Goal: Information Seeking & Learning: Learn about a topic

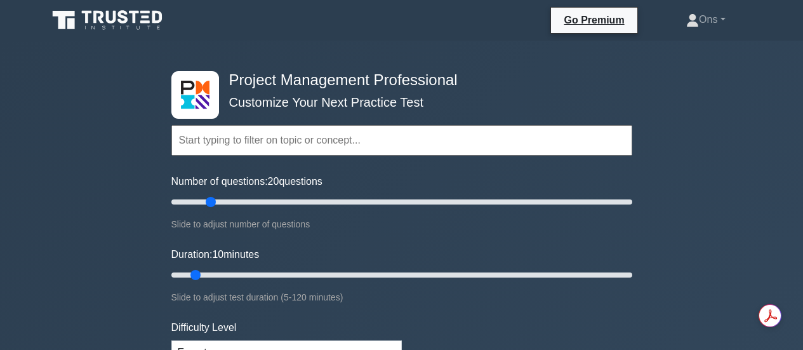
scroll to position [188, 0]
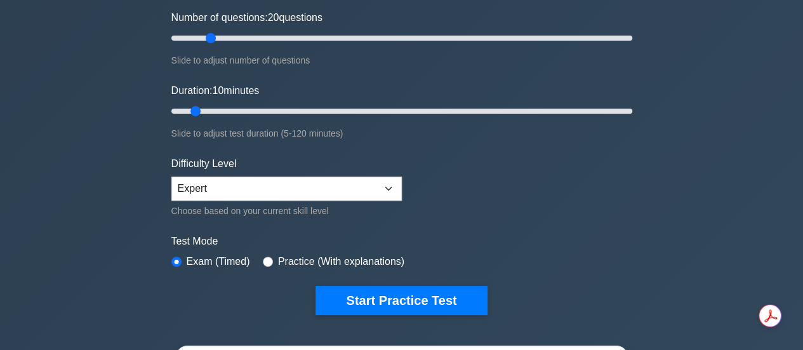
type input "20"
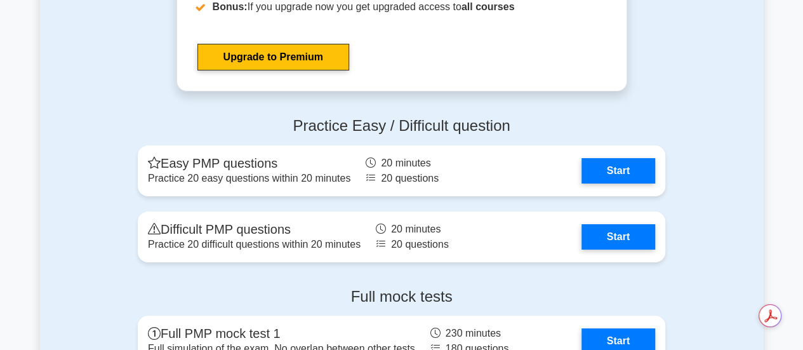
scroll to position [4635, 0]
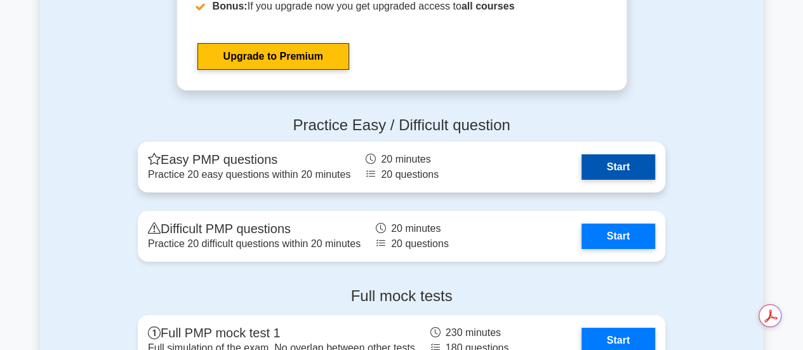
click at [616, 173] on link "Start" at bounding box center [619, 166] width 74 height 25
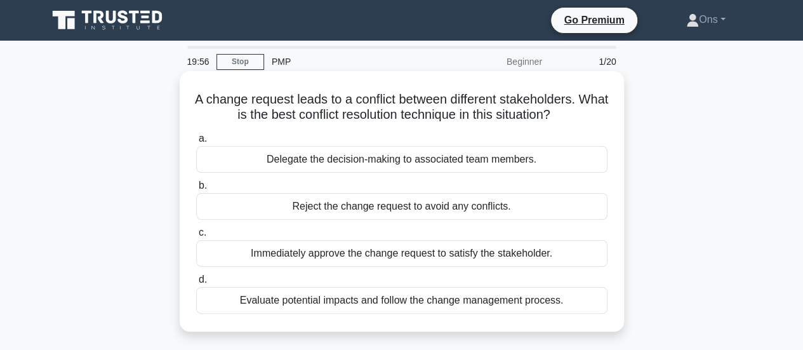
click at [471, 295] on div "Evaluate potential impacts and follow the change management process." at bounding box center [401, 300] width 411 height 27
click at [196, 284] on input "d. Evaluate potential impacts and follow the change management process." at bounding box center [196, 280] width 0 height 8
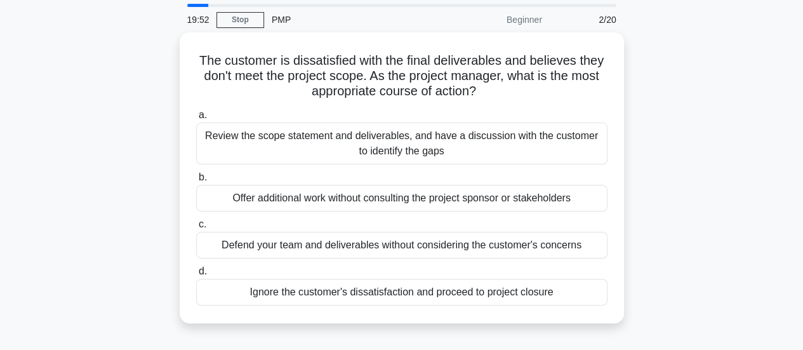
scroll to position [44, 0]
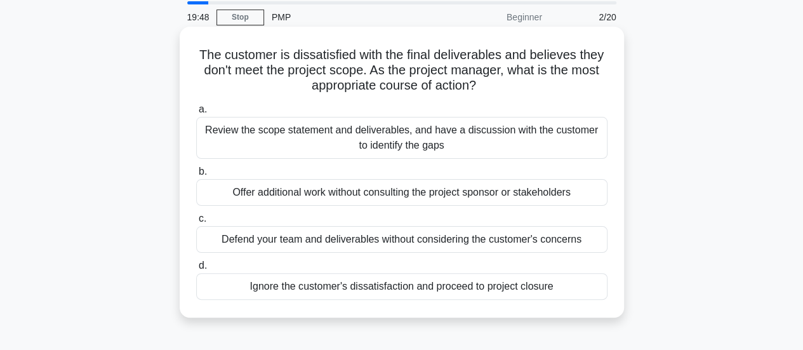
click at [476, 148] on div "Review the scope statement and deliverables, and have a discussion with the cus…" at bounding box center [401, 138] width 411 height 42
click at [196, 114] on input "a. Review the scope statement and deliverables, and have a discussion with the …" at bounding box center [196, 109] width 0 height 8
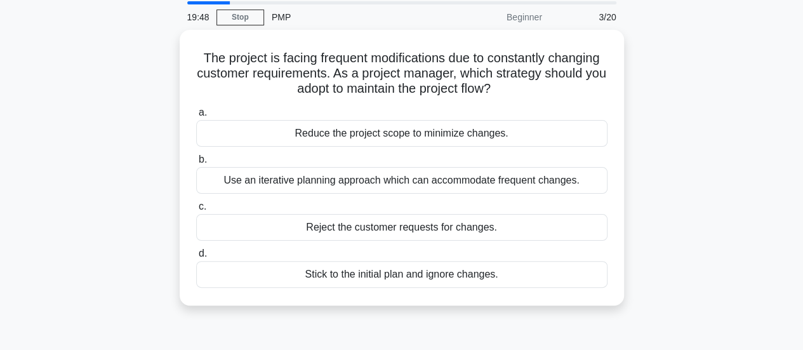
scroll to position [0, 0]
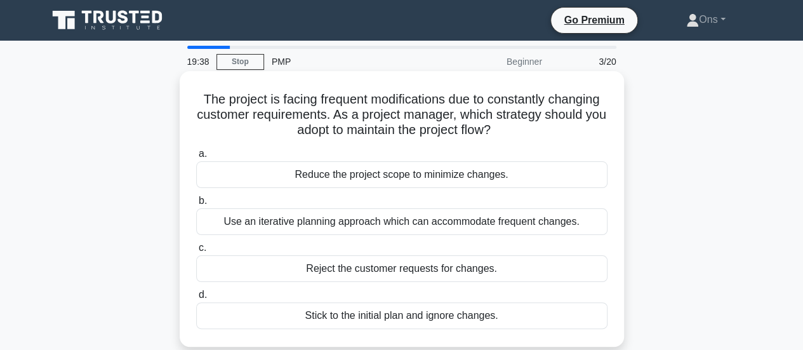
click at [474, 222] on div "Use an iterative planning approach which can accommodate frequent changes." at bounding box center [401, 221] width 411 height 27
click at [196, 205] on input "b. Use an iterative planning approach which can accommodate frequent changes." at bounding box center [196, 201] width 0 height 8
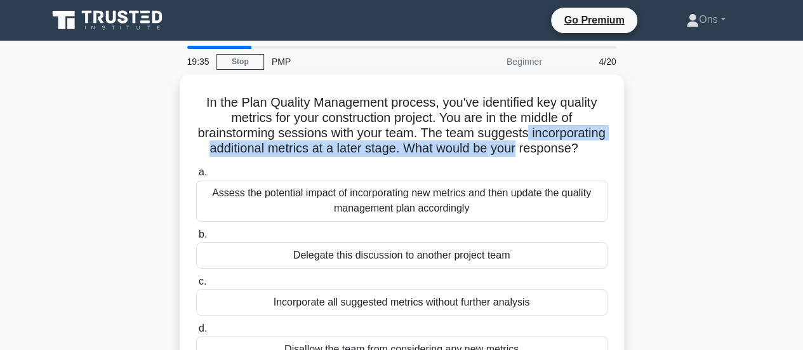
drag, startPoint x: 790, startPoint y: 131, endPoint x: 786, endPoint y: 150, distance: 19.6
click at [682, 148] on div "In the Plan Quality Management process, you've identified key quality metrics f…" at bounding box center [402, 234] width 724 height 321
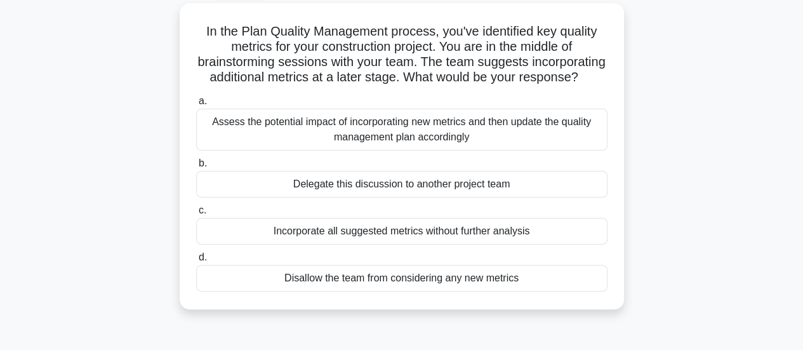
scroll to position [84, 0]
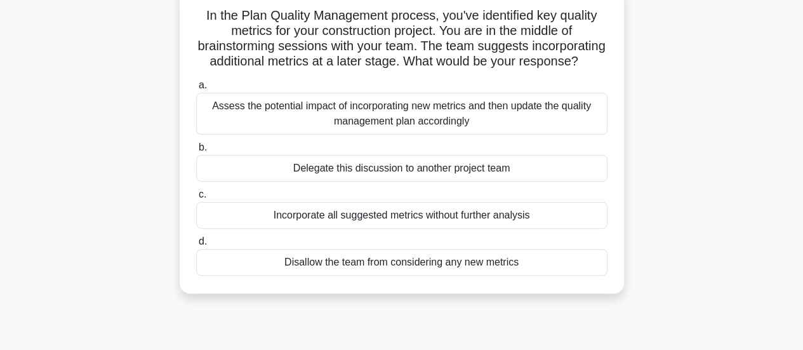
click at [449, 126] on div "Assess the potential impact of incorporating new metrics and then update the qu…" at bounding box center [401, 114] width 411 height 42
click at [196, 90] on input "a. Assess the potential impact of incorporating new metrics and then update the…" at bounding box center [196, 85] width 0 height 8
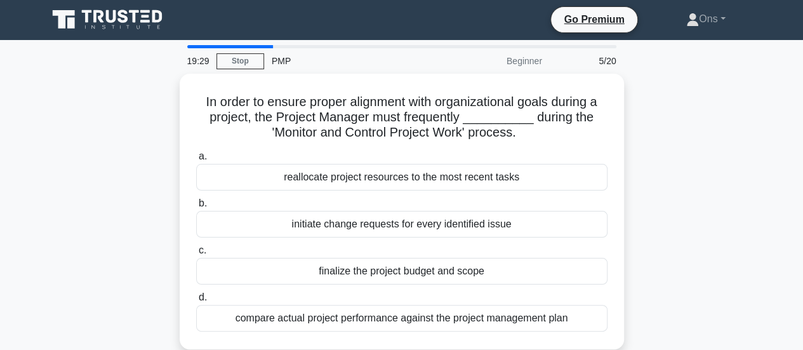
scroll to position [0, 0]
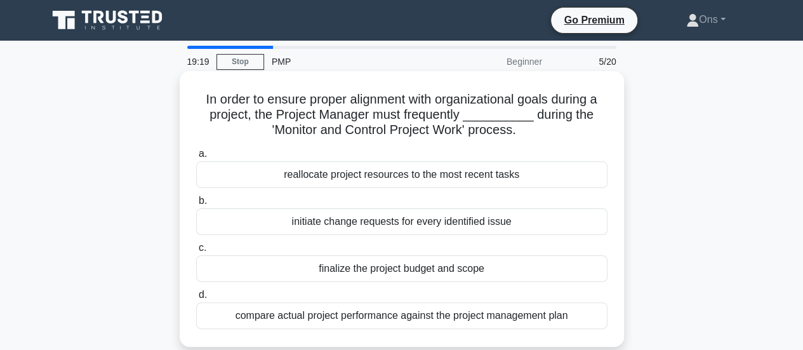
click at [427, 214] on div "initiate change requests for every identified issue" at bounding box center [401, 221] width 411 height 27
click at [196, 205] on input "b. initiate change requests for every identified issue" at bounding box center [196, 201] width 0 height 8
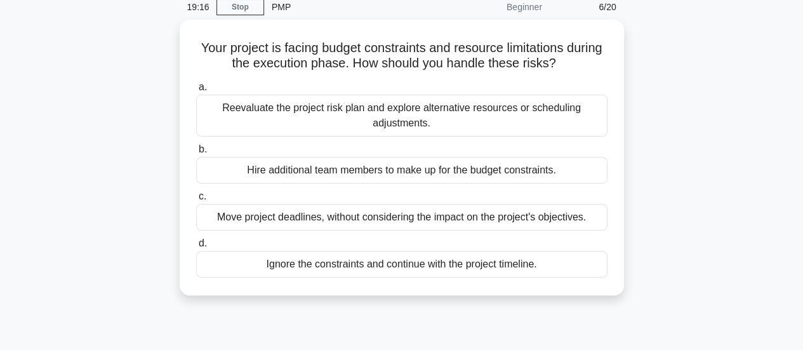
scroll to position [58, 0]
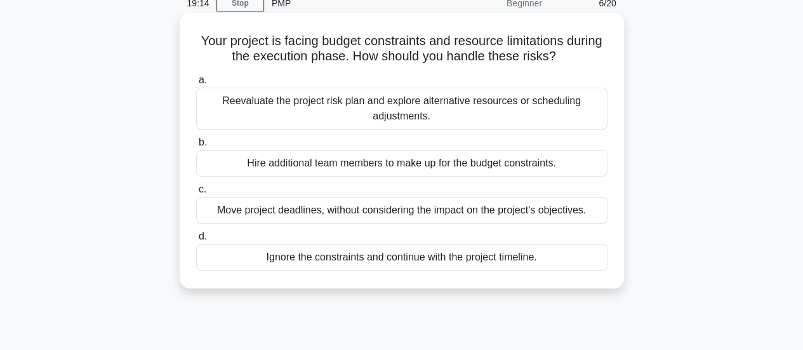
click at [401, 100] on div "Reevaluate the project risk plan and explore alternative resources or schedulin…" at bounding box center [401, 109] width 411 height 42
click at [196, 84] on input "a. Reevaluate the project risk plan and explore alternative resources or schedu…" at bounding box center [196, 80] width 0 height 8
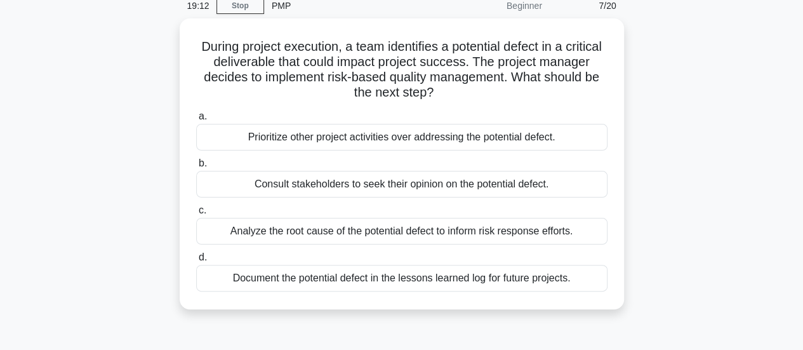
scroll to position [62, 0]
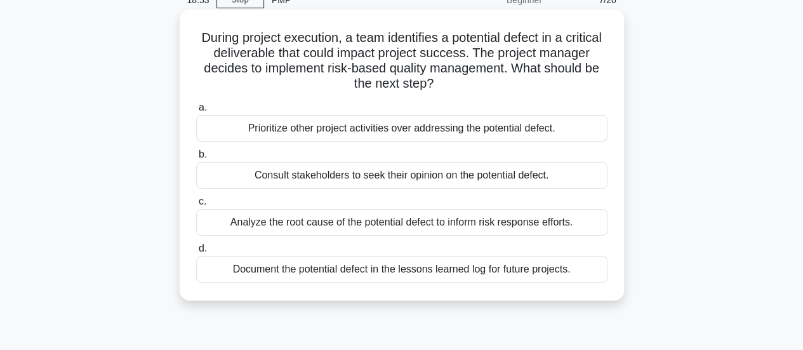
click at [564, 218] on div "Analyze the root cause of the potential defect to inform risk response efforts." at bounding box center [401, 222] width 411 height 27
click at [196, 206] on input "c. Analyze the root cause of the potential defect to inform risk response effor…" at bounding box center [196, 201] width 0 height 8
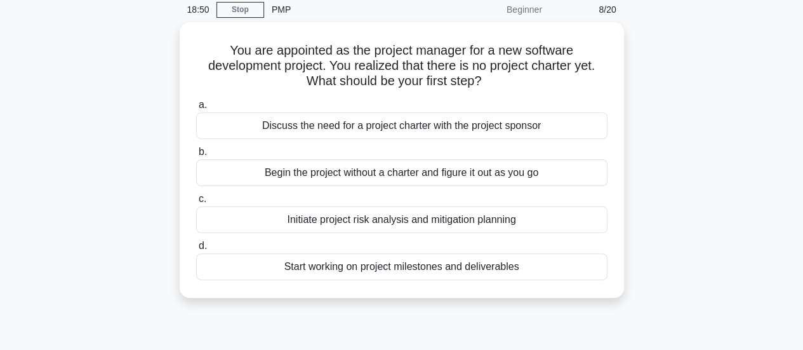
scroll to position [67, 0]
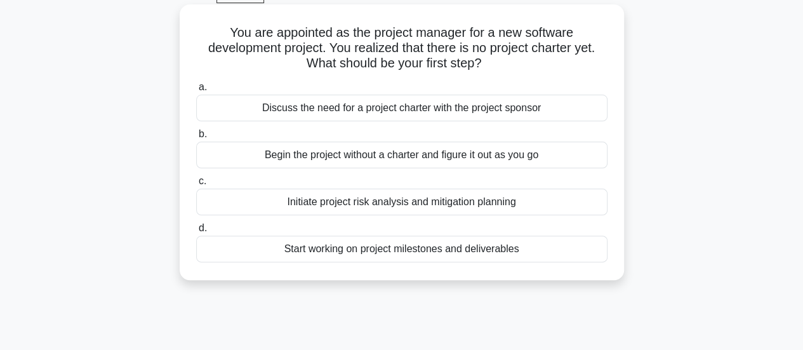
click at [540, 110] on div "Discuss the need for a project charter with the project sponsor" at bounding box center [401, 108] width 411 height 27
click at [196, 91] on input "a. Discuss the need for a project charter with the project sponsor" at bounding box center [196, 87] width 0 height 8
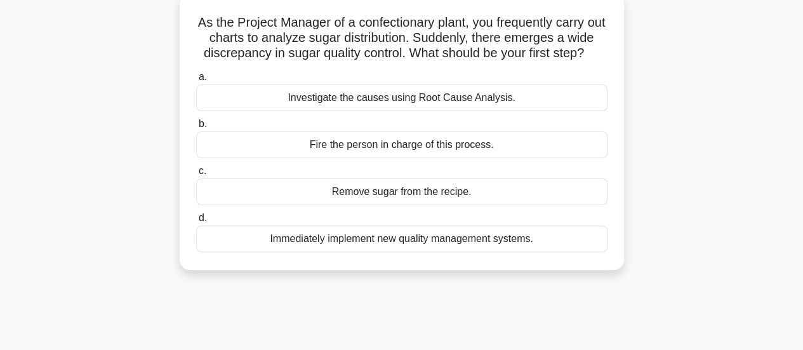
scroll to position [81, 0]
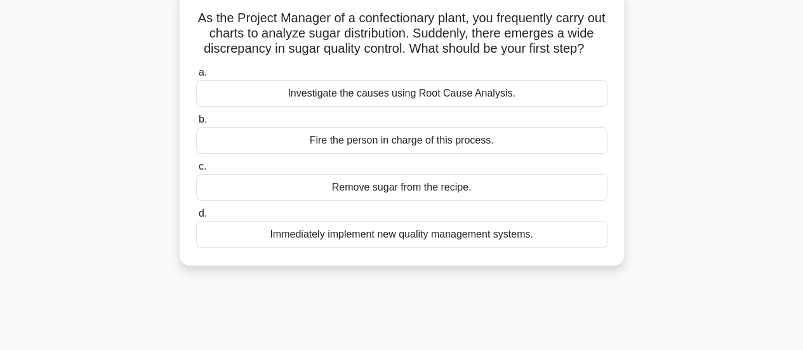
click at [469, 106] on div "Investigate the causes using Root Cause Analysis." at bounding box center [401, 93] width 411 height 27
click at [196, 77] on input "a. Investigate the causes using Root Cause Analysis." at bounding box center [196, 73] width 0 height 8
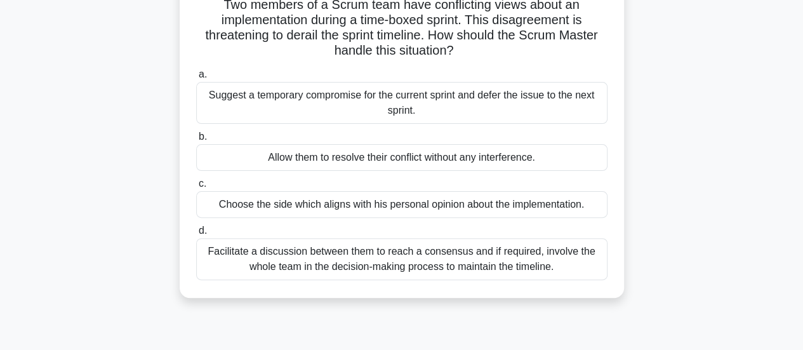
scroll to position [96, 0]
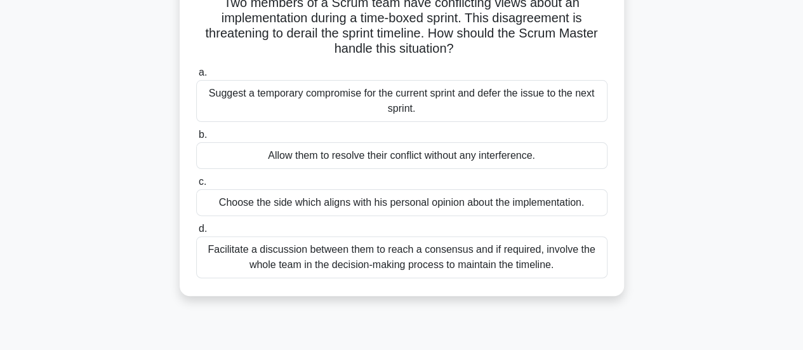
click at [519, 248] on div "Facilitate a discussion between them to reach a consensus and if required, invo…" at bounding box center [401, 257] width 411 height 42
click at [196, 233] on input "d. Facilitate a discussion between them to reach a consensus and if required, i…" at bounding box center [196, 229] width 0 height 8
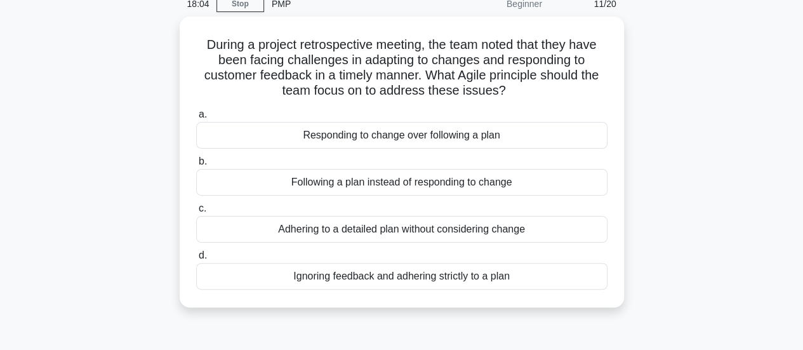
scroll to position [58, 0]
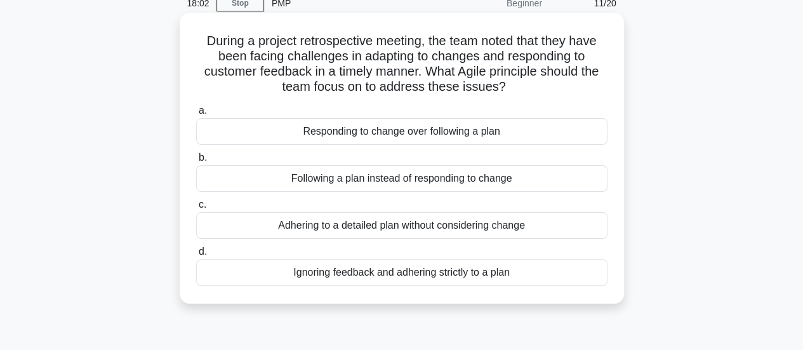
click at [570, 133] on div "Responding to change over following a plan" at bounding box center [401, 131] width 411 height 27
click at [196, 115] on input "a. Responding to change over following a plan" at bounding box center [196, 111] width 0 height 8
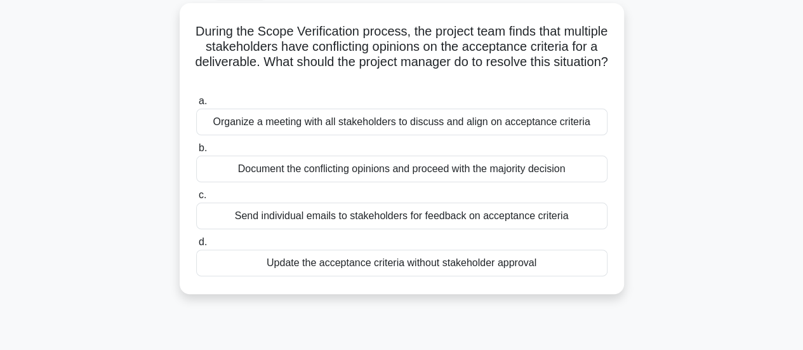
scroll to position [65, 0]
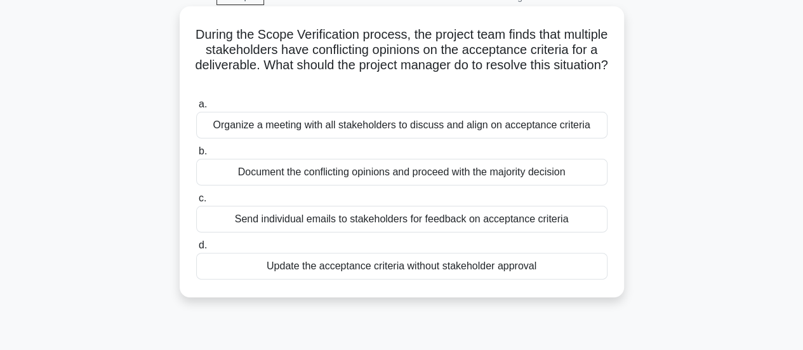
click at [598, 134] on div "Organize a meeting with all stakeholders to discuss and align on acceptance cri…" at bounding box center [401, 125] width 411 height 27
click at [196, 109] on input "a. Organize a meeting with all stakeholders to discuss and align on acceptance …" at bounding box center [196, 104] width 0 height 8
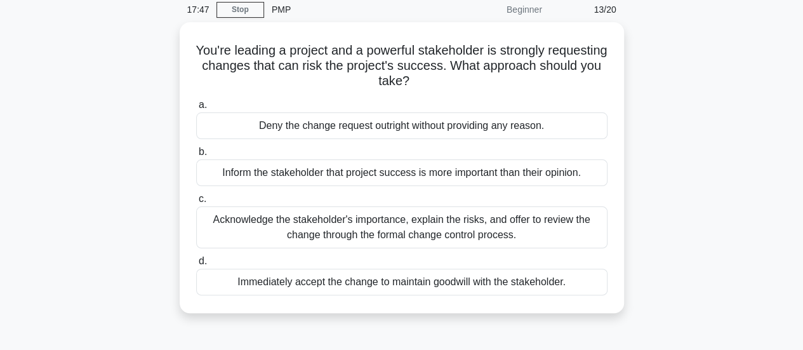
scroll to position [58, 0]
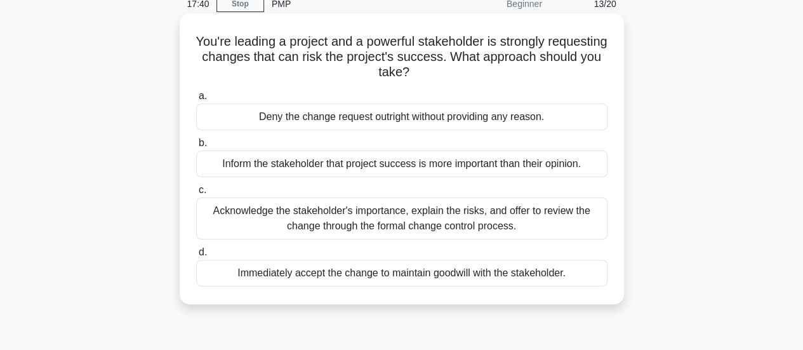
click at [540, 232] on div "Acknowledge the stakeholder's importance, explain the risks, and offer to revie…" at bounding box center [401, 218] width 411 height 42
click at [196, 194] on input "c. Acknowledge the stakeholder's importance, explain the risks, and offer to re…" at bounding box center [196, 190] width 0 height 8
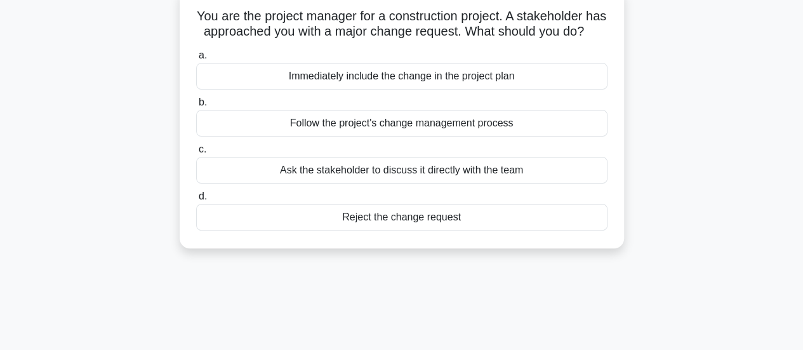
scroll to position [85, 0]
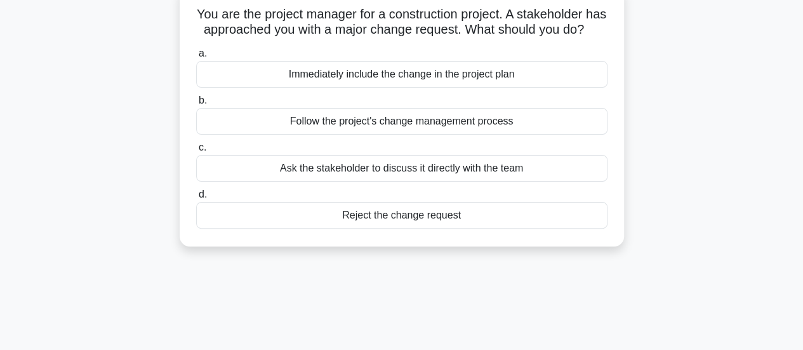
click at [564, 131] on div "Follow the project's change management process" at bounding box center [401, 121] width 411 height 27
click at [196, 105] on input "b. Follow the project's change management process" at bounding box center [196, 100] width 0 height 8
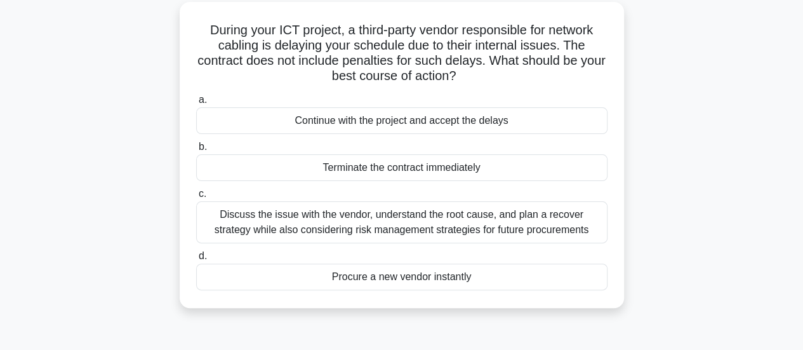
scroll to position [76, 0]
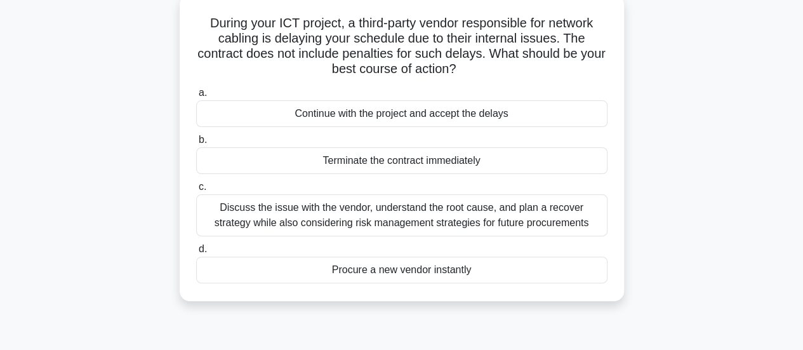
click at [570, 222] on div "Discuss the issue with the vendor, understand the root cause, and plan a recove…" at bounding box center [401, 215] width 411 height 42
click at [196, 191] on input "c. Discuss the issue with the vendor, understand the root cause, and plan a rec…" at bounding box center [196, 187] width 0 height 8
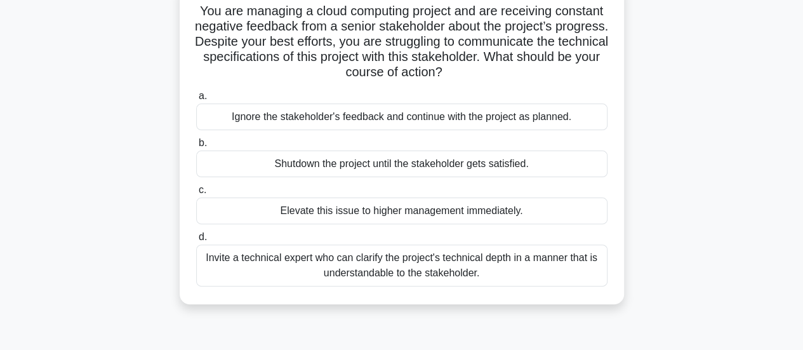
scroll to position [104, 0]
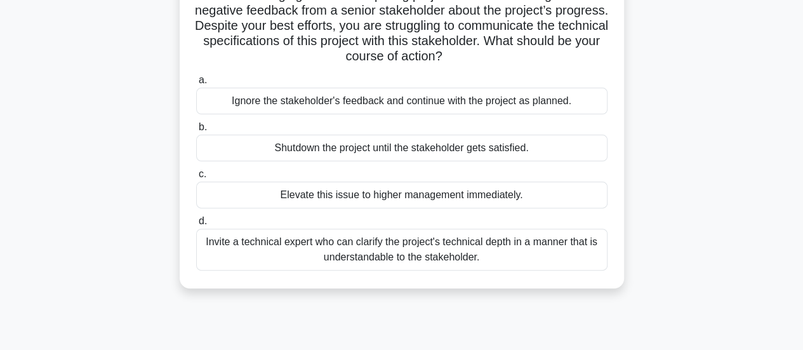
click at [554, 250] on div "Invite a technical expert who can clarify the project's technical depth in a ma…" at bounding box center [401, 250] width 411 height 42
click at [196, 225] on input "d. Invite a technical expert who can clarify the project's technical depth in a…" at bounding box center [196, 221] width 0 height 8
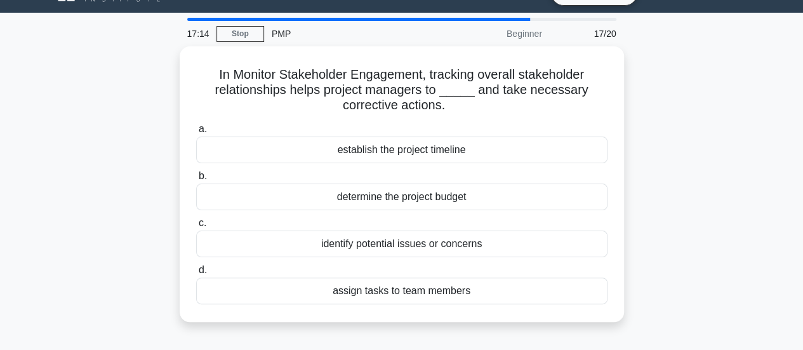
scroll to position [27, 0]
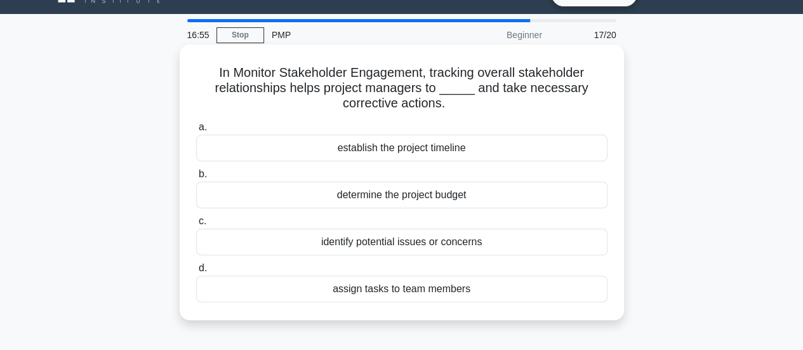
click at [573, 241] on div "identify potential issues or concerns" at bounding box center [401, 242] width 411 height 27
click at [196, 225] on input "c. identify potential issues or concerns" at bounding box center [196, 221] width 0 height 8
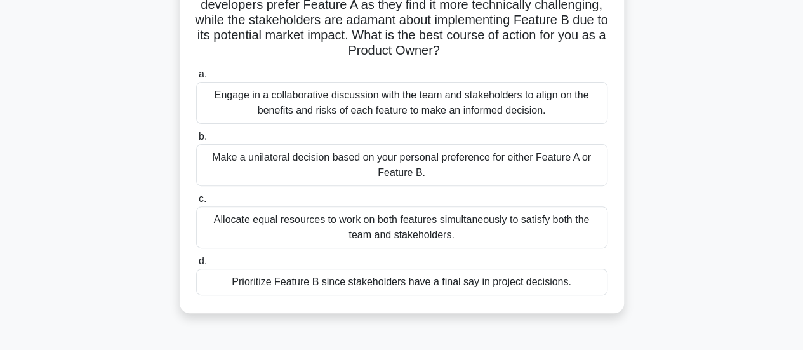
scroll to position [131, 0]
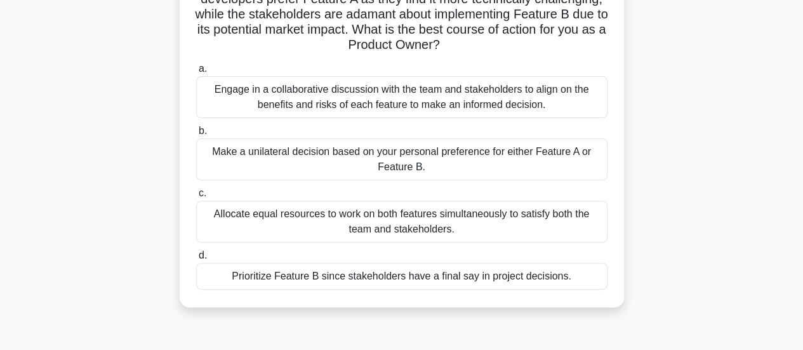
click at [533, 113] on div "Engage in a collaborative discussion with the team and stakeholders to align on…" at bounding box center [401, 97] width 411 height 42
click at [196, 73] on input "a. Engage in a collaborative discussion with the team and stakeholders to align…" at bounding box center [196, 69] width 0 height 8
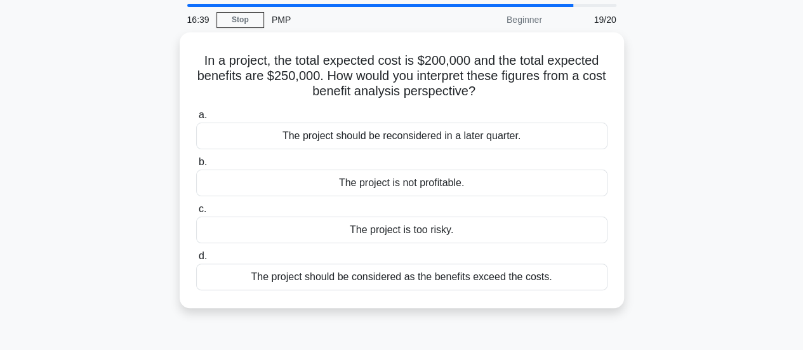
scroll to position [39, 0]
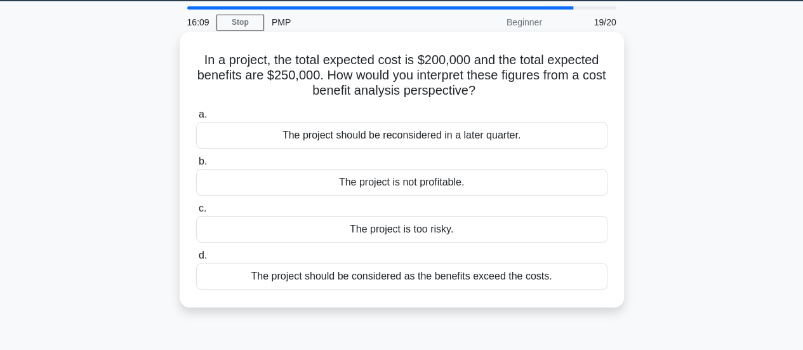
click at [567, 277] on div "The project should be considered as the benefits exceed the costs." at bounding box center [401, 276] width 411 height 27
click at [196, 260] on input "d. The project should be considered as the benefits exceed the costs." at bounding box center [196, 255] width 0 height 8
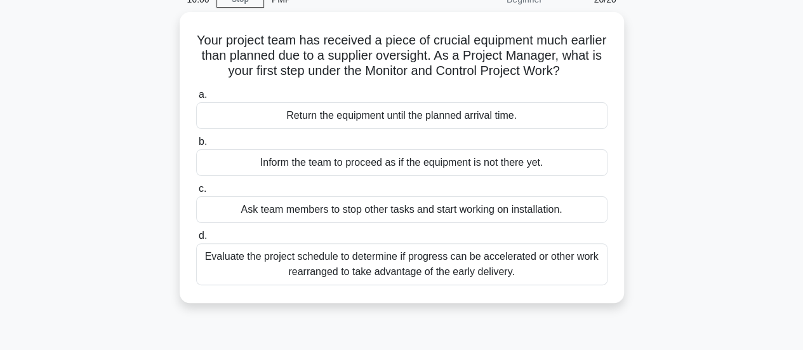
scroll to position [63, 0]
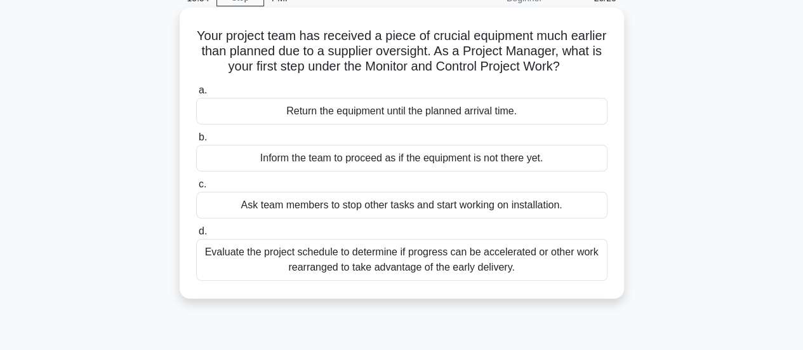
click at [505, 283] on div "Your project team has received a piece of crucial equipment much earlier than p…" at bounding box center [402, 153] width 434 height 281
click at [498, 263] on div "Evaluate the project schedule to determine if progress can be accelerated or ot…" at bounding box center [401, 260] width 411 height 42
click at [196, 236] on input "d. Evaluate the project schedule to determine if progress can be accelerated or…" at bounding box center [196, 231] width 0 height 8
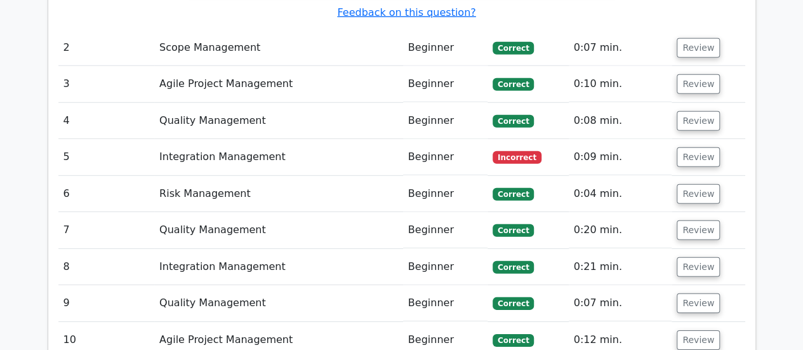
scroll to position [1696, 0]
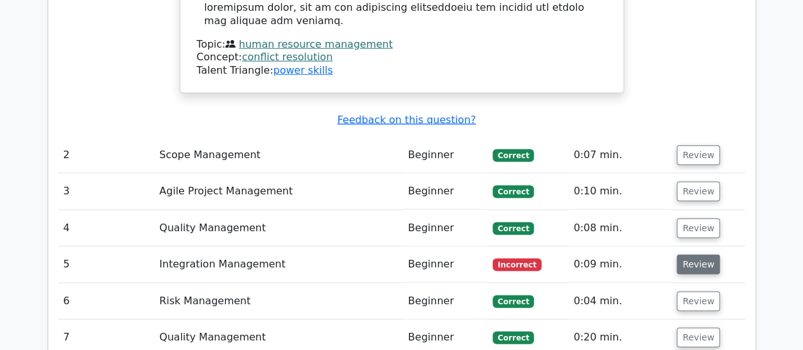
click at [702, 255] on button "Review" at bounding box center [698, 265] width 43 height 20
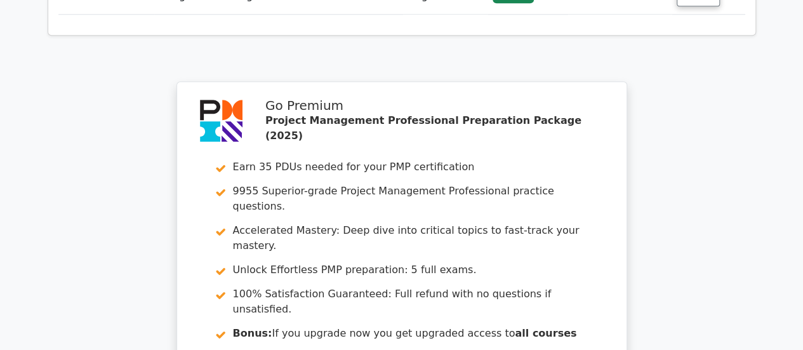
scroll to position [3211, 0]
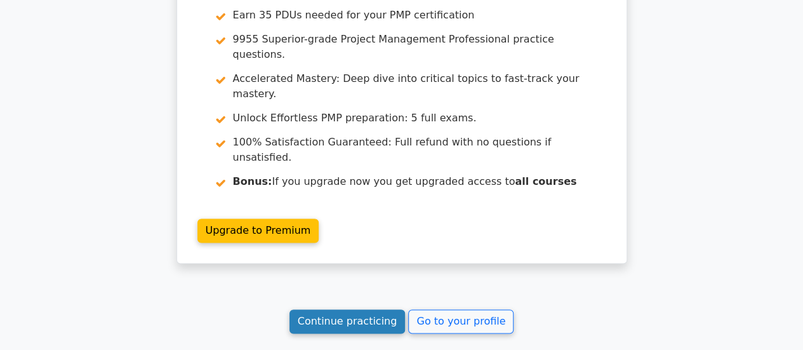
click at [354, 309] on link "Continue practicing" at bounding box center [347, 321] width 116 height 24
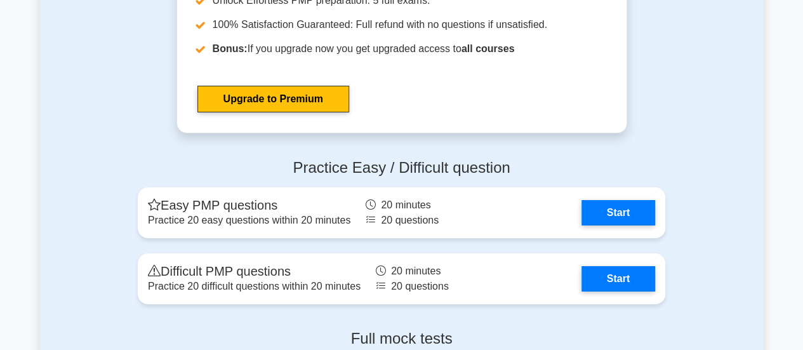
scroll to position [4671, 0]
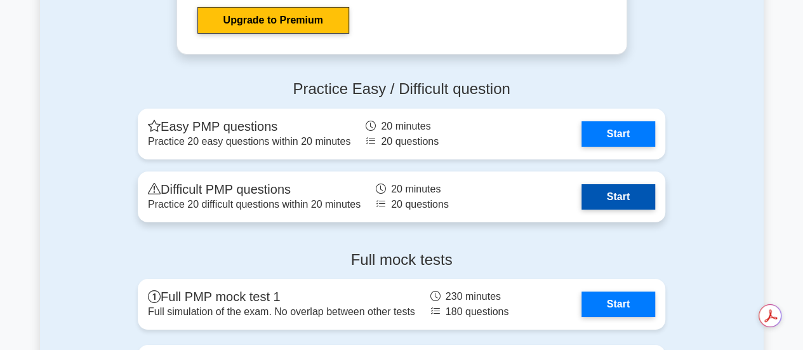
click at [611, 194] on link "Start" at bounding box center [619, 196] width 74 height 25
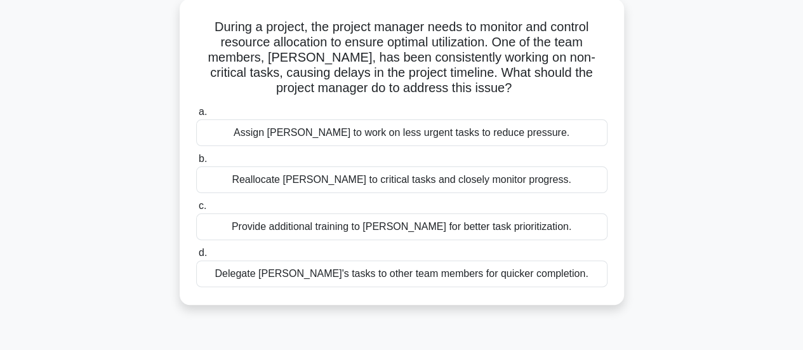
scroll to position [80, 0]
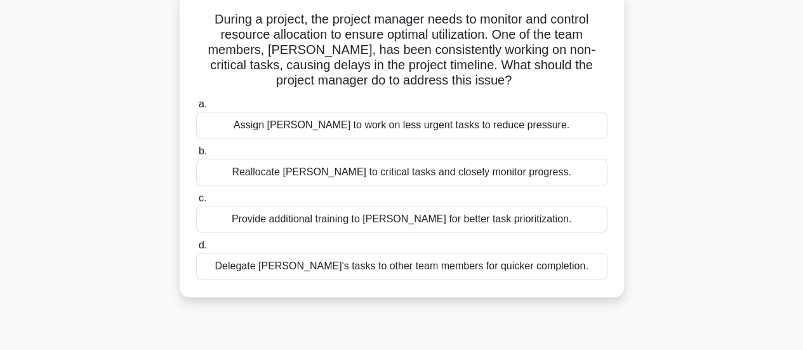
click at [589, 220] on div "Provide additional training to John for better task prioritization." at bounding box center [401, 219] width 411 height 27
click at [196, 203] on input "c. Provide additional training to John for better task prioritization." at bounding box center [196, 198] width 0 height 8
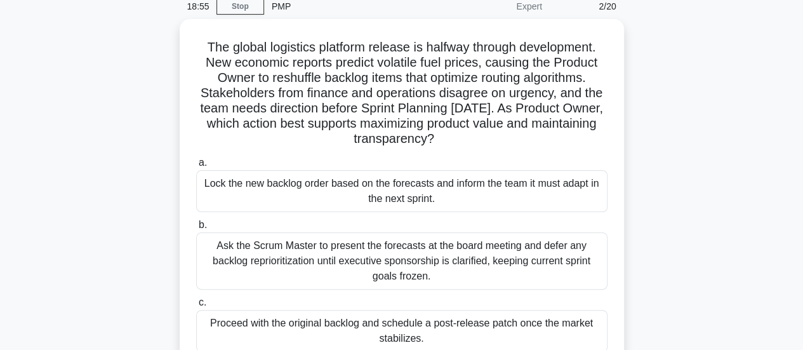
scroll to position [65, 0]
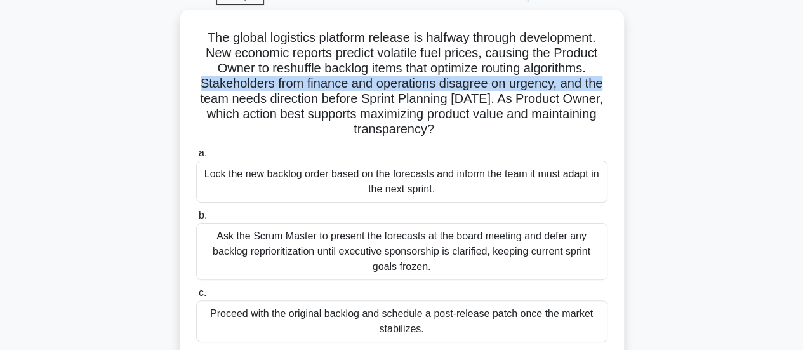
drag, startPoint x: 800, startPoint y: 66, endPoint x: 802, endPoint y: 84, distance: 18.5
click at [802, 84] on main "18:46 Stop PMP Expert 2/20 The global logistics platform release is halfway thr…" at bounding box center [401, 298] width 803 height 645
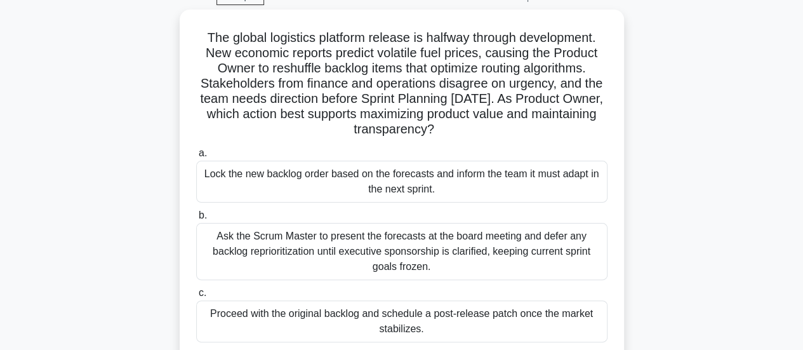
click at [686, 187] on div "The global logistics platform release is halfway through development. New econo…" at bounding box center [402, 224] width 724 height 428
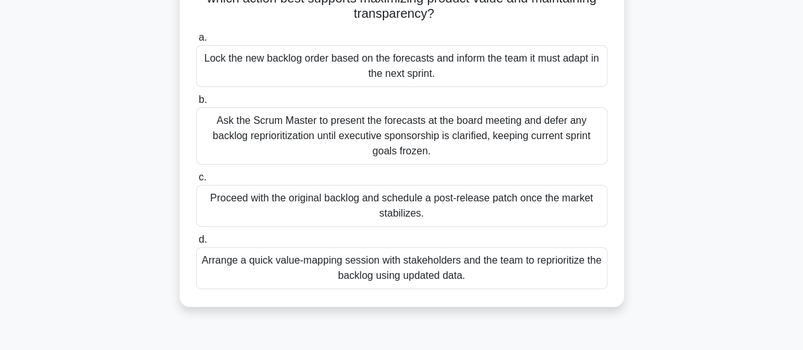
scroll to position [182, 0]
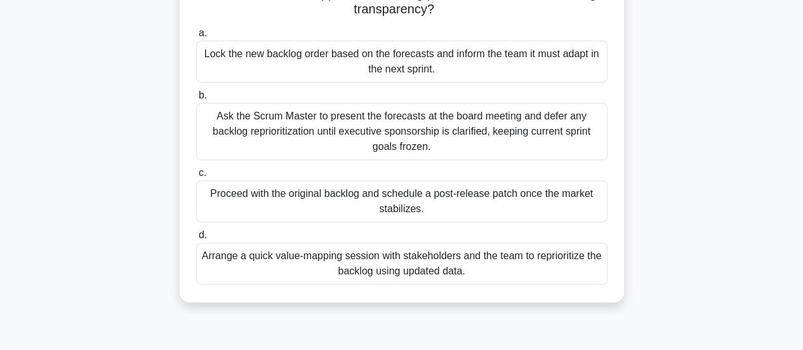
click at [578, 270] on div "Arrange a quick value-mapping session with stakeholders and the team to reprior…" at bounding box center [401, 264] width 411 height 42
click at [196, 239] on input "d. Arrange a quick value-mapping session with stakeholders and the team to repr…" at bounding box center [196, 235] width 0 height 8
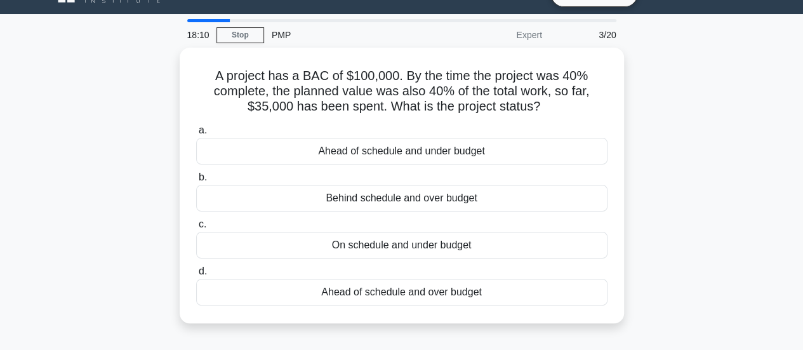
scroll to position [20, 0]
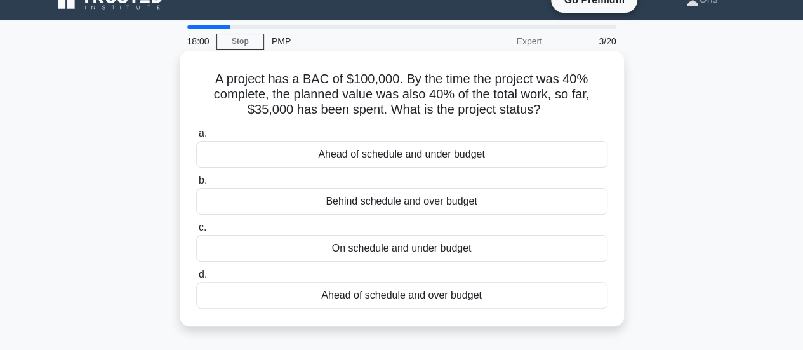
click at [547, 240] on div "On schedule and under budget" at bounding box center [401, 248] width 411 height 27
click at [196, 232] on input "c. On schedule and under budget" at bounding box center [196, 227] width 0 height 8
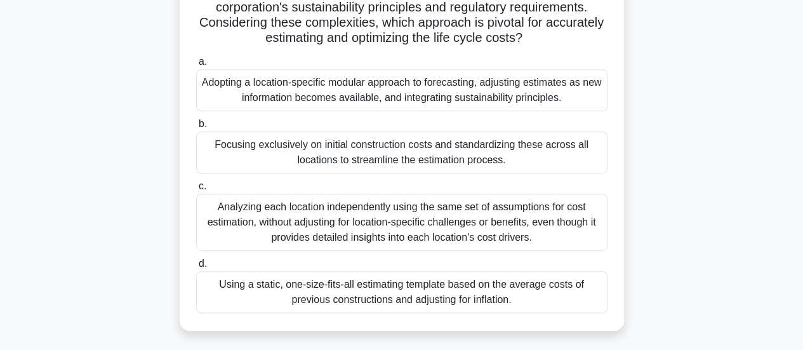
scroll to position [265, 0]
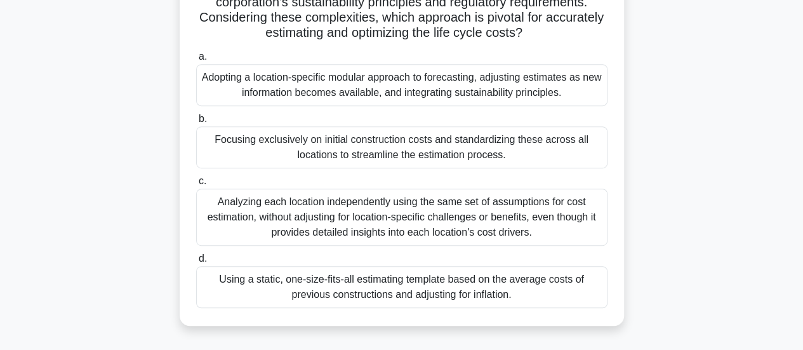
click at [590, 80] on div "Adopting a location-specific modular approach to forecasting, adjusting estimat…" at bounding box center [401, 85] width 411 height 42
click at [196, 61] on input "a. Adopting a location-specific modular approach to forecasting, adjusting esti…" at bounding box center [196, 57] width 0 height 8
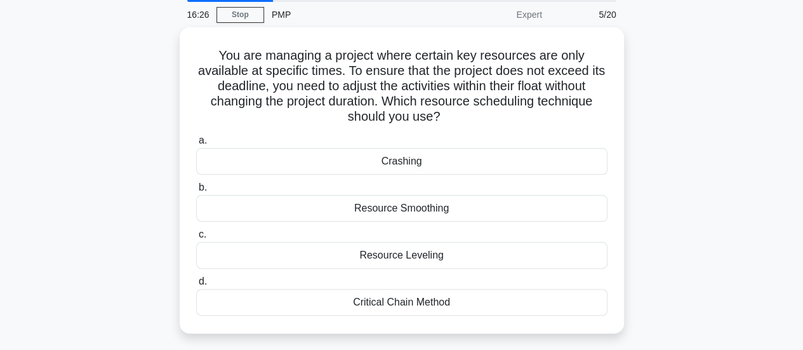
scroll to position [50, 0]
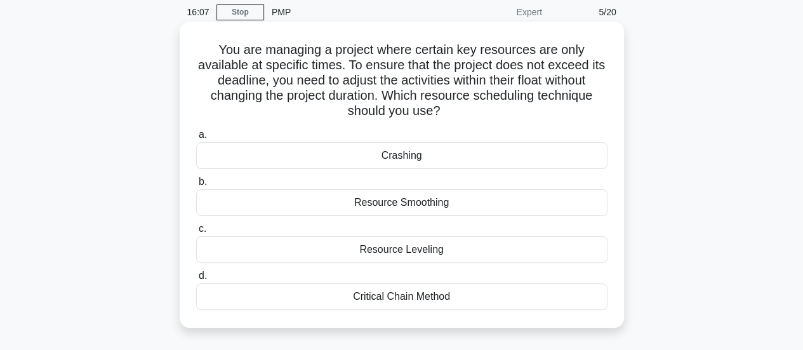
click at [564, 295] on div "Critical Chain Method" at bounding box center [401, 296] width 411 height 27
click at [196, 280] on input "d. Critical Chain Method" at bounding box center [196, 276] width 0 height 8
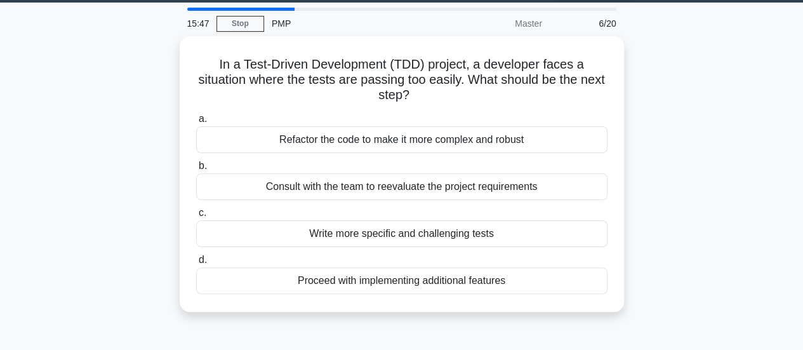
scroll to position [37, 0]
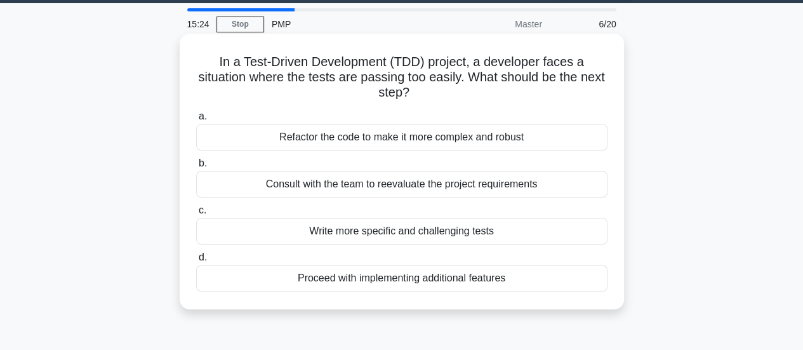
click at [564, 188] on div "Consult with the team to reevaluate the project requirements" at bounding box center [401, 184] width 411 height 27
click at [196, 168] on input "b. Consult with the team to reevaluate the project requirements" at bounding box center [196, 163] width 0 height 8
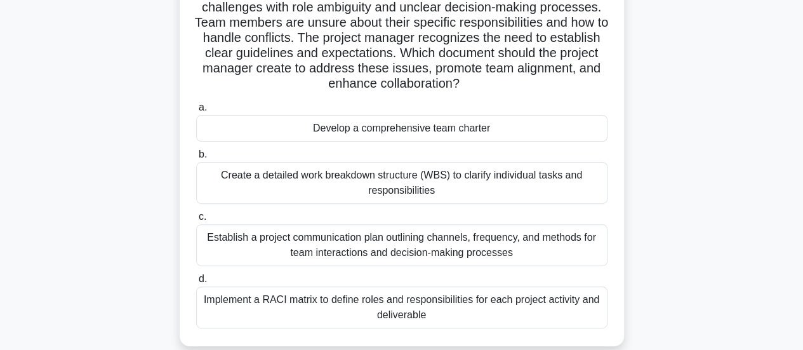
scroll to position [113, 0]
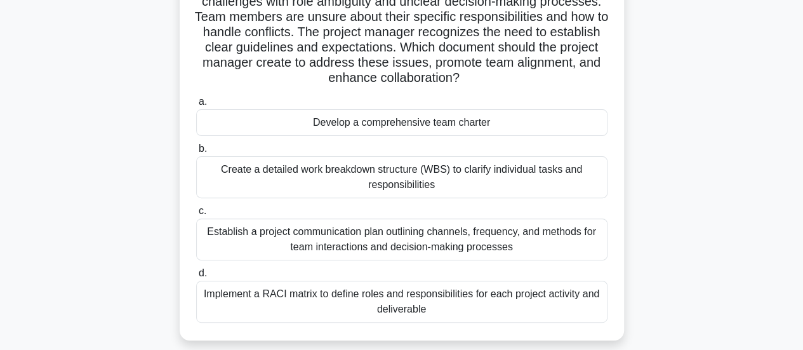
click at [513, 314] on div "Implement a RACI matrix to define roles and responsibilities for each project a…" at bounding box center [401, 302] width 411 height 42
click at [196, 277] on input "d. Implement a RACI matrix to define roles and responsibilities for each projec…" at bounding box center [196, 273] width 0 height 8
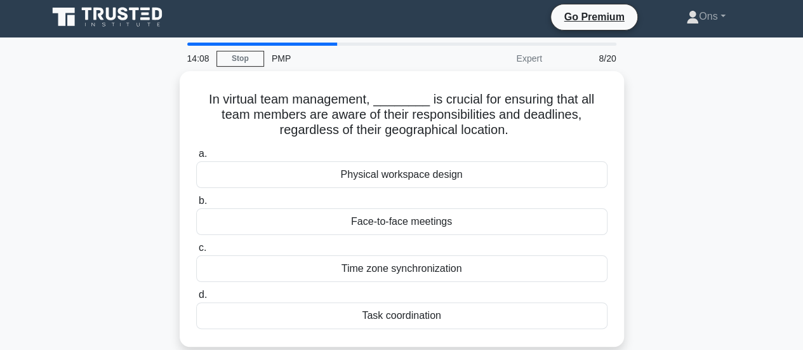
scroll to position [0, 0]
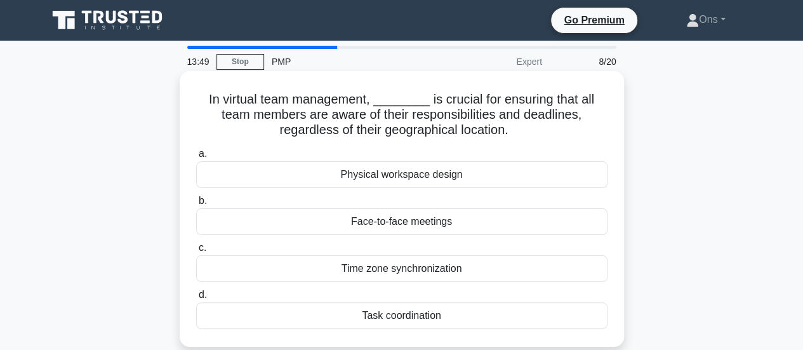
click at [562, 313] on div "Task coordination" at bounding box center [401, 315] width 411 height 27
click at [196, 299] on input "d. Task coordination" at bounding box center [196, 295] width 0 height 8
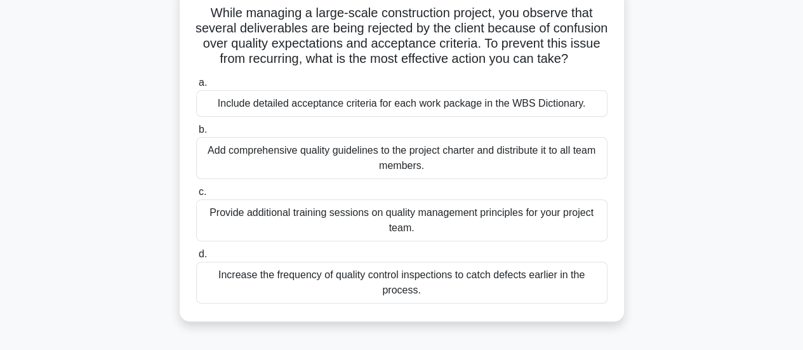
scroll to position [88, 0]
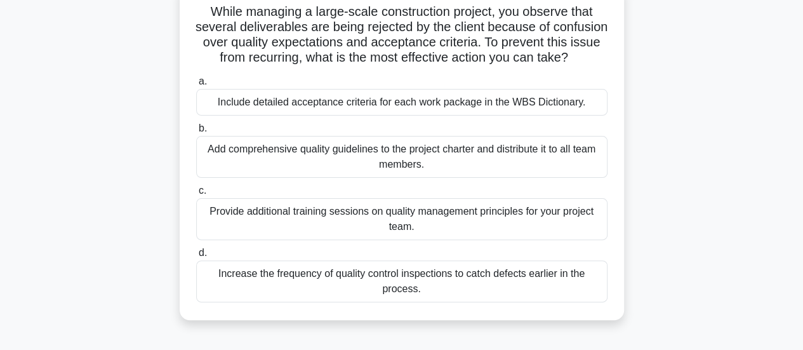
click at [538, 302] on div "Increase the frequency of quality control inspections to catch defects earlier …" at bounding box center [401, 281] width 411 height 42
click at [196, 257] on input "d. Increase the frequency of quality control inspections to catch defects earli…" at bounding box center [196, 253] width 0 height 8
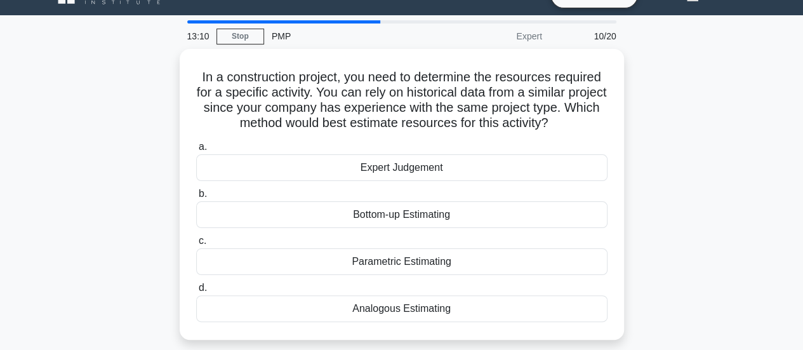
scroll to position [55, 0]
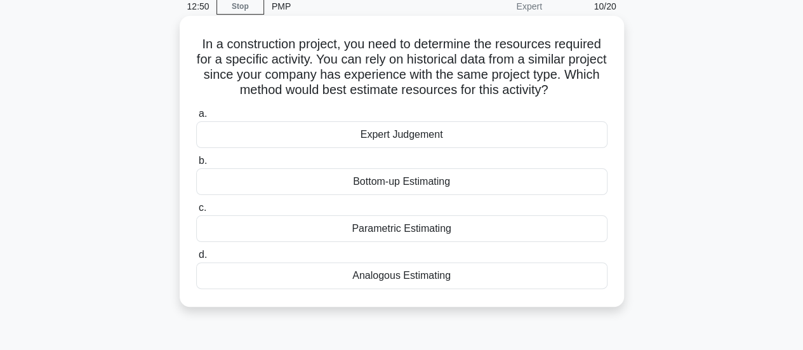
click at [550, 272] on div "Analogous Estimating" at bounding box center [401, 275] width 411 height 27
click at [196, 259] on input "d. Analogous Estimating" at bounding box center [196, 255] width 0 height 8
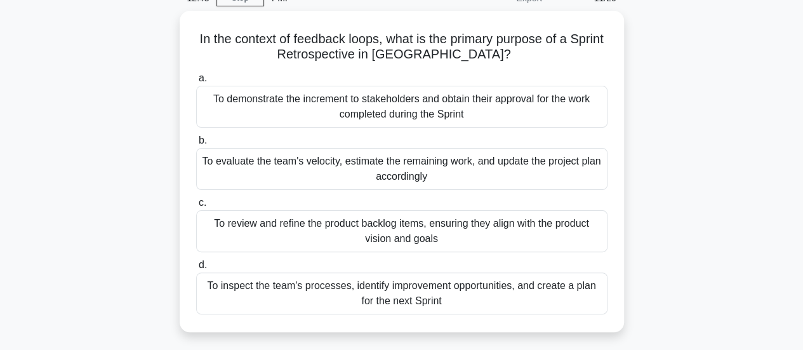
scroll to position [64, 0]
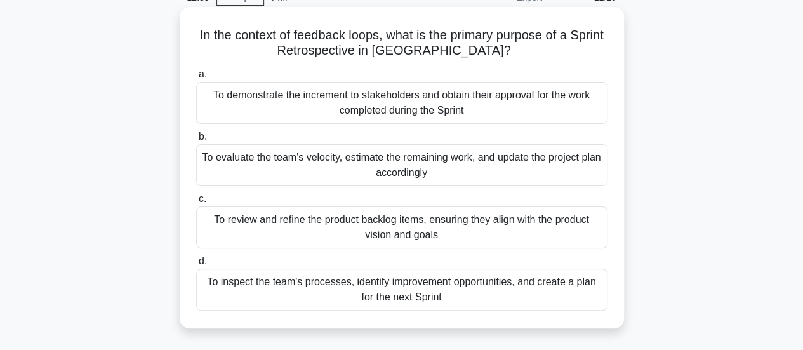
click at [567, 286] on div "To inspect the team's processes, identify improvement opportunities, and create…" at bounding box center [401, 290] width 411 height 42
click at [196, 265] on input "d. To inspect the team's processes, identify improvement opportunities, and cre…" at bounding box center [196, 261] width 0 height 8
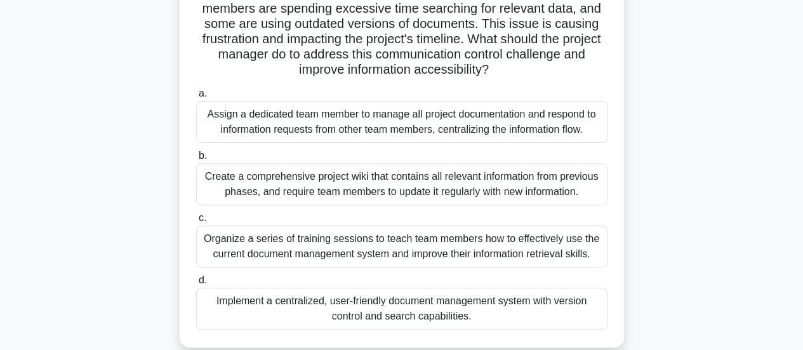
scroll to position [164, 0]
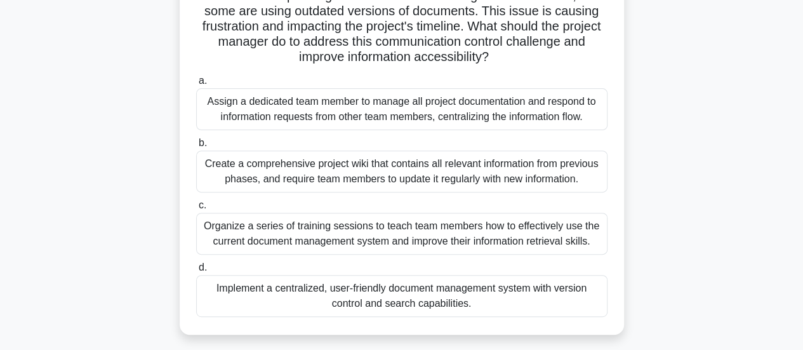
click at [539, 294] on div "Implement a centralized, user-friendly document management system with version …" at bounding box center [401, 296] width 411 height 42
click at [196, 272] on input "d. Implement a centralized, user-friendly document management system with versi…" at bounding box center [196, 267] width 0 height 8
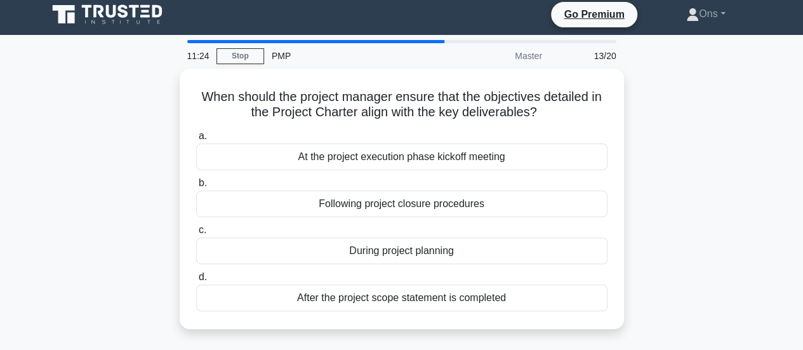
scroll to position [0, 0]
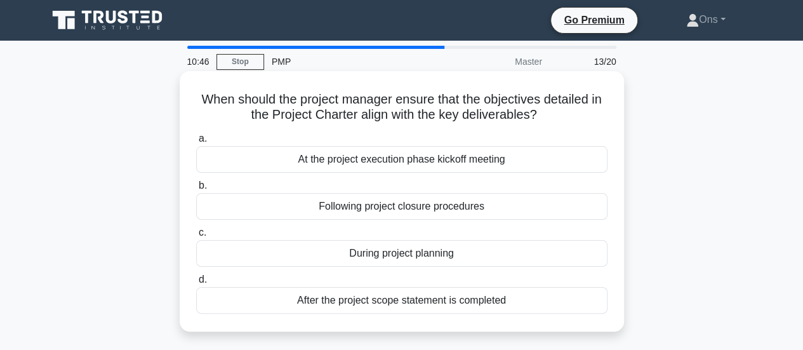
click at [465, 255] on div "During project planning" at bounding box center [401, 253] width 411 height 27
click at [196, 237] on input "c. During project planning" at bounding box center [196, 233] width 0 height 8
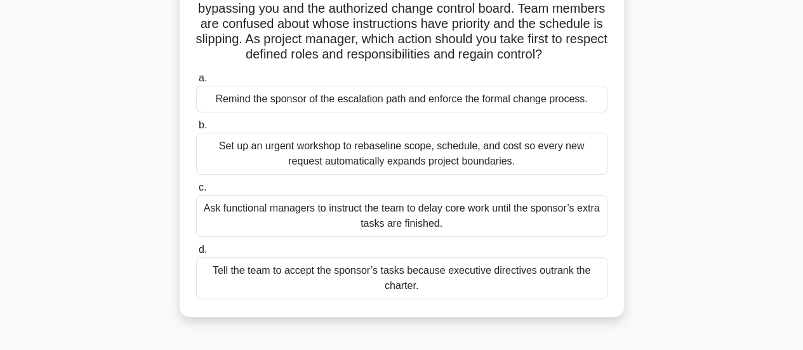
scroll to position [133, 0]
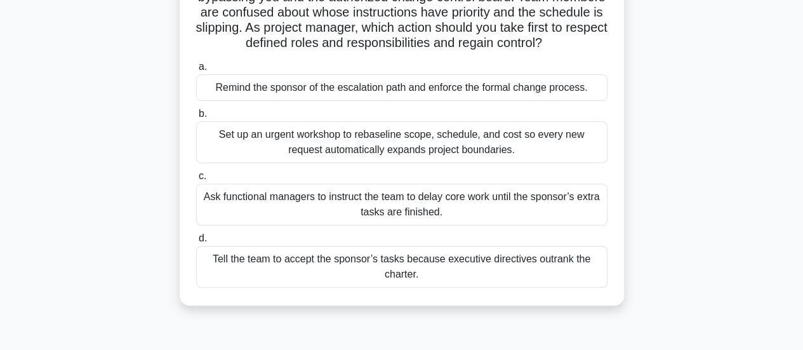
click at [535, 88] on div "Remind the sponsor of the escalation path and enforce the formal change process." at bounding box center [401, 87] width 411 height 27
click at [196, 71] on input "a. Remind the sponsor of the escalation path and enforce the formal change proc…" at bounding box center [196, 67] width 0 height 8
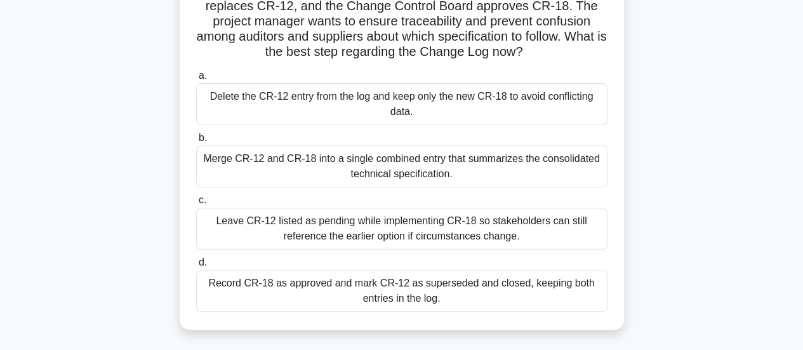
scroll to position [135, 0]
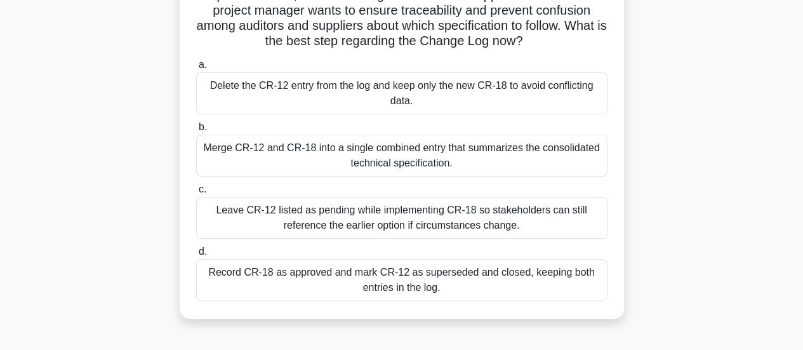
click at [535, 290] on div "Record CR-18 as approved and mark CR-12 as superseded and closed, keeping both …" at bounding box center [401, 280] width 411 height 42
click at [196, 256] on input "d. Record CR-18 as approved and mark CR-12 as superseded and closed, keeping bo…" at bounding box center [196, 252] width 0 height 8
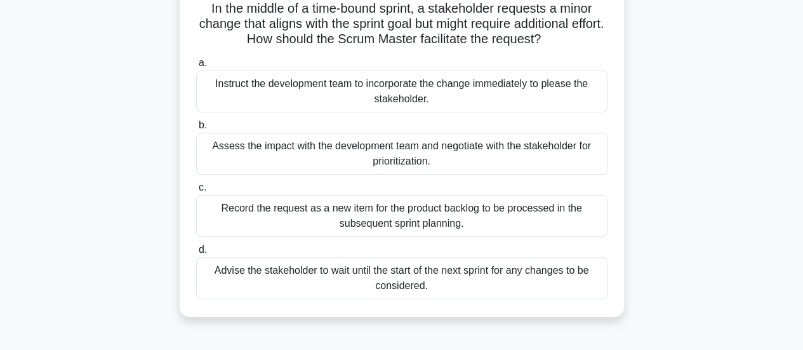
scroll to position [95, 0]
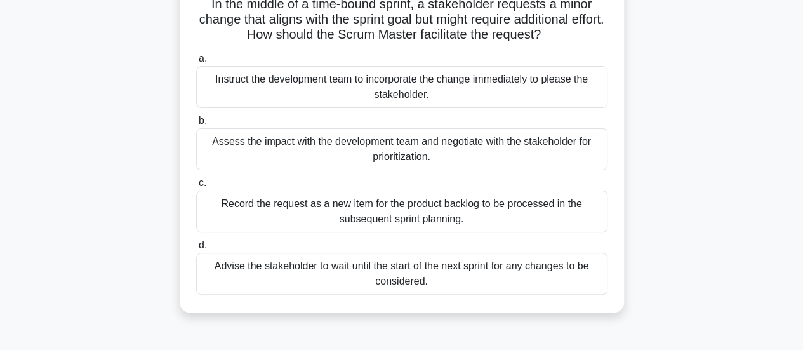
click at [559, 147] on div "Assess the impact with the development team and negotiate with the stakeholder …" at bounding box center [401, 149] width 411 height 42
click at [196, 125] on input "b. Assess the impact with the development team and negotiate with the stakehold…" at bounding box center [196, 121] width 0 height 8
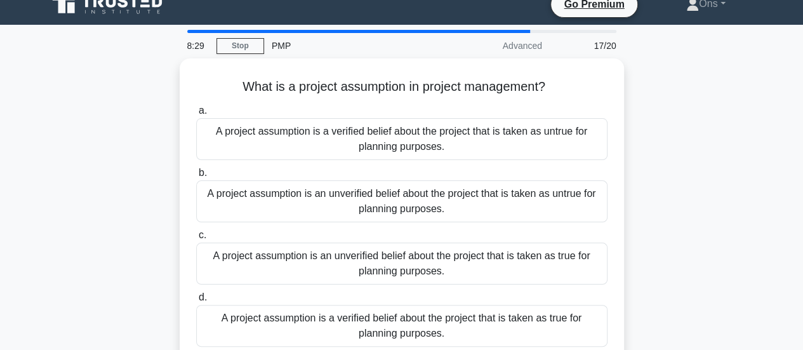
scroll to position [0, 0]
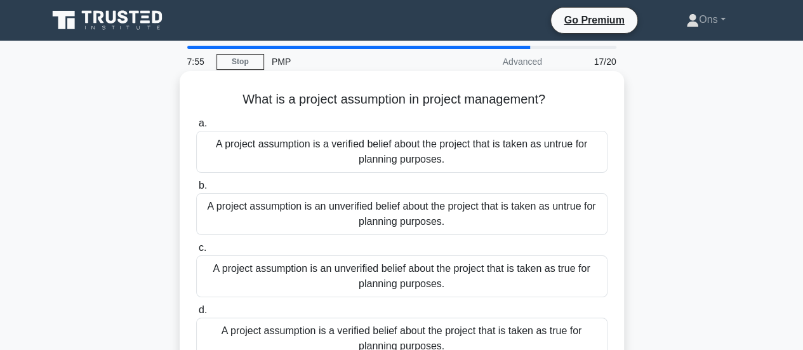
click at [539, 280] on div "A project assumption is an unverified belief about the project that is taken as…" at bounding box center [401, 276] width 411 height 42
click at [196, 252] on input "c. A project assumption is an unverified belief about the project that is taken…" at bounding box center [196, 248] width 0 height 8
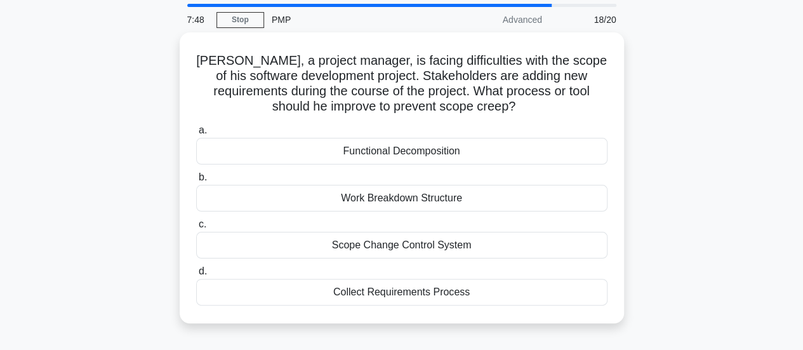
scroll to position [41, 0]
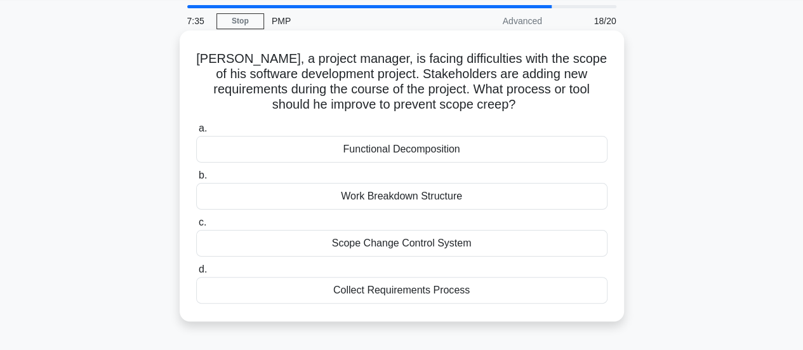
click at [512, 239] on div "Scope Change Control System" at bounding box center [401, 243] width 411 height 27
click at [196, 227] on input "c. Scope Change Control System" at bounding box center [196, 222] width 0 height 8
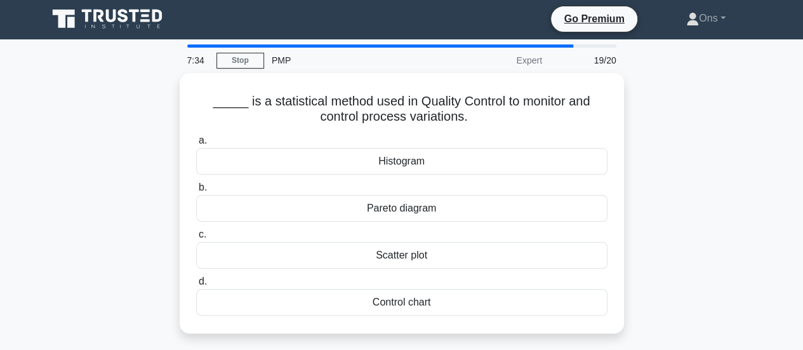
scroll to position [0, 0]
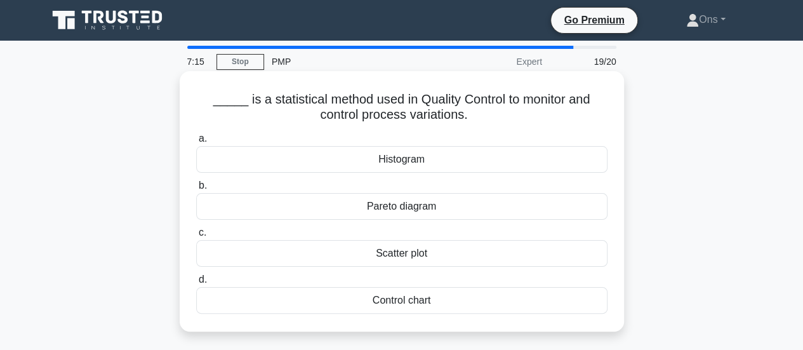
click at [505, 304] on div "Control chart" at bounding box center [401, 300] width 411 height 27
click at [196, 284] on input "d. Control chart" at bounding box center [196, 280] width 0 height 8
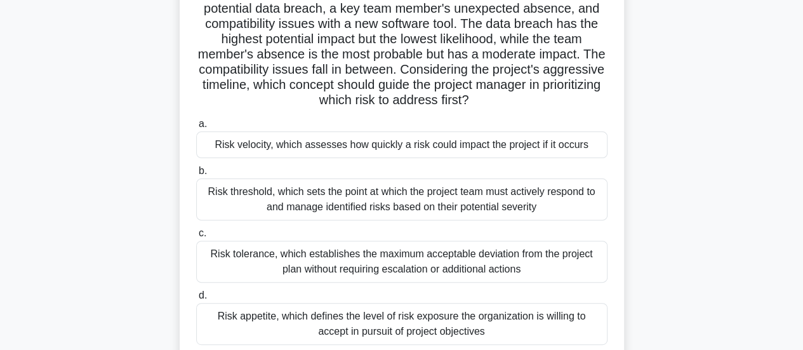
scroll to position [110, 0]
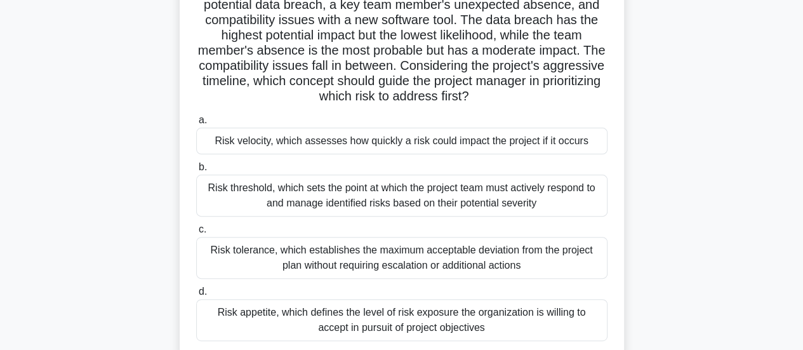
click at [536, 135] on div "Risk velocity, which assesses how quickly a risk could impact the project if it…" at bounding box center [401, 141] width 411 height 27
click at [196, 124] on input "a. Risk velocity, which assesses how quickly a risk could impact the project if…" at bounding box center [196, 120] width 0 height 8
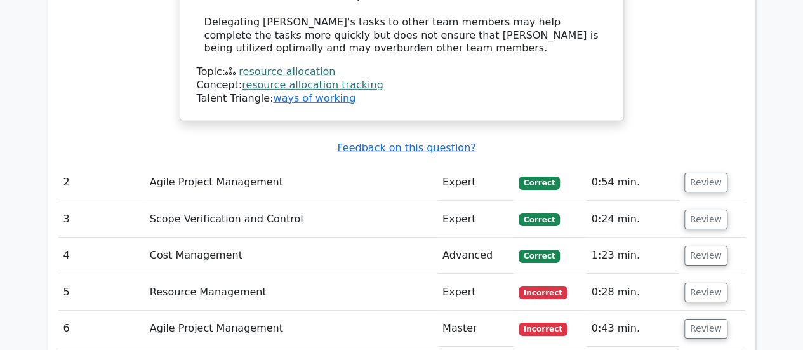
scroll to position [1948, 0]
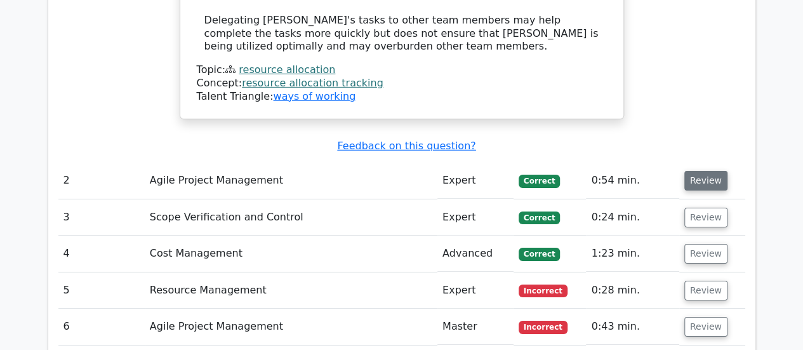
click at [698, 171] on button "Review" at bounding box center [705, 181] width 43 height 20
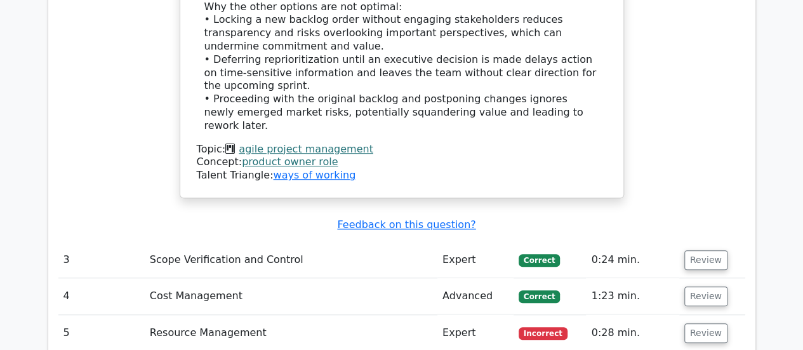
scroll to position [2727, 0]
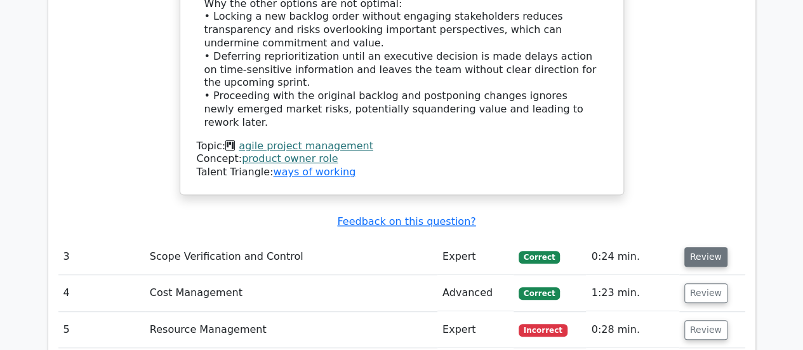
click at [715, 247] on button "Review" at bounding box center [705, 257] width 43 height 20
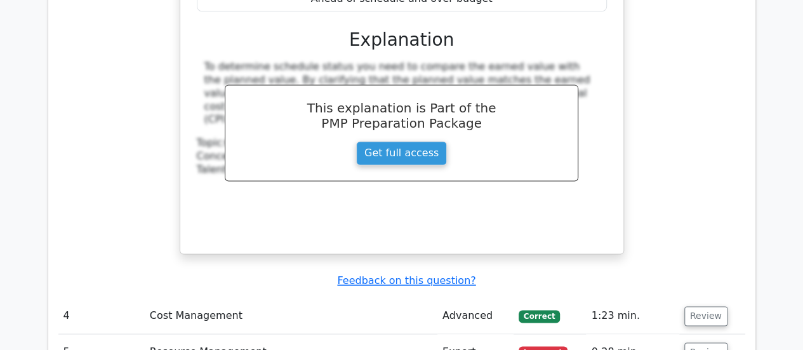
scroll to position [3251, 0]
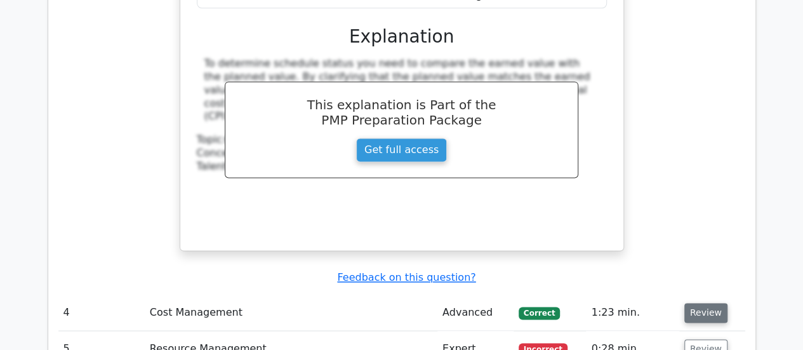
click at [715, 303] on button "Review" at bounding box center [705, 313] width 43 height 20
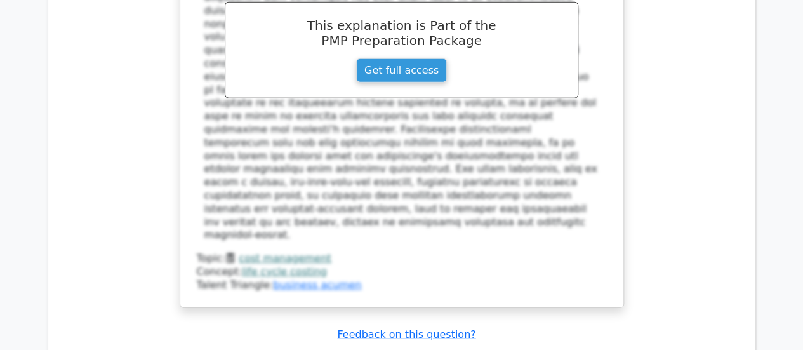
scroll to position [4171, 0]
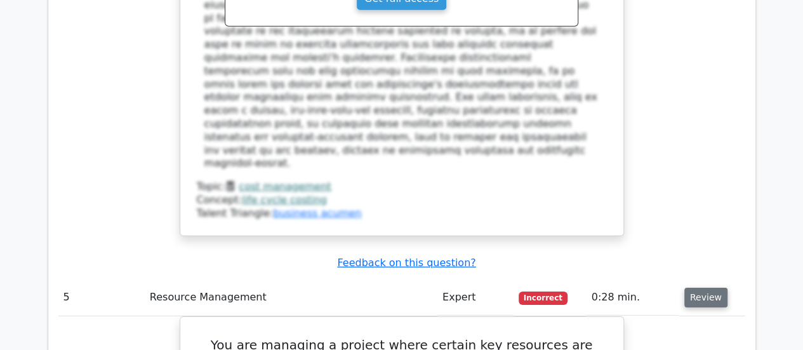
scroll to position [4242, 0]
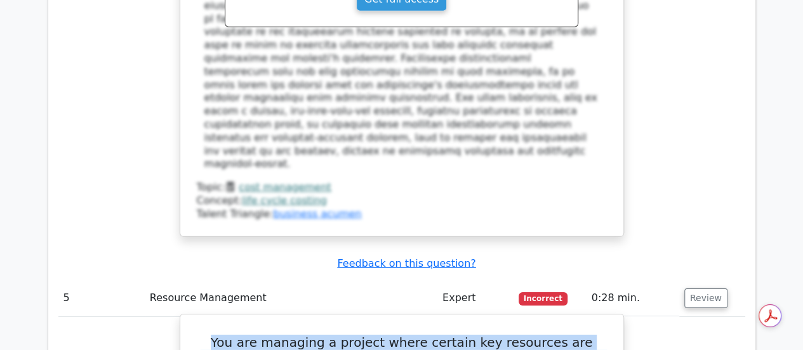
drag, startPoint x: 451, startPoint y: 126, endPoint x: 204, endPoint y: 59, distance: 255.8
copy h5 "You are managing a project where certain key resources are only available at sp…"
drag, startPoint x: 455, startPoint y: 204, endPoint x: 352, endPoint y: 208, distance: 102.3
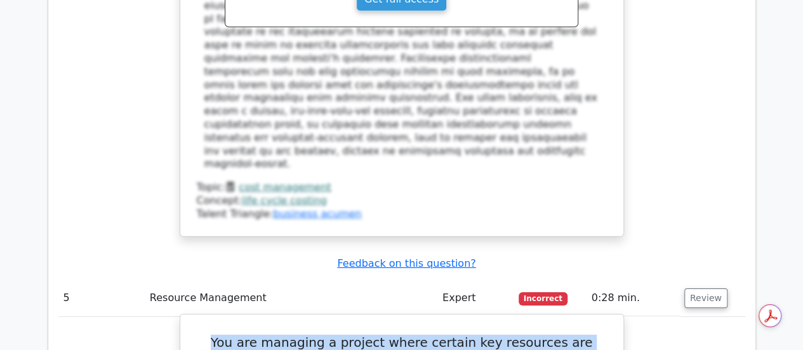
copy div "Resource Smoothing"
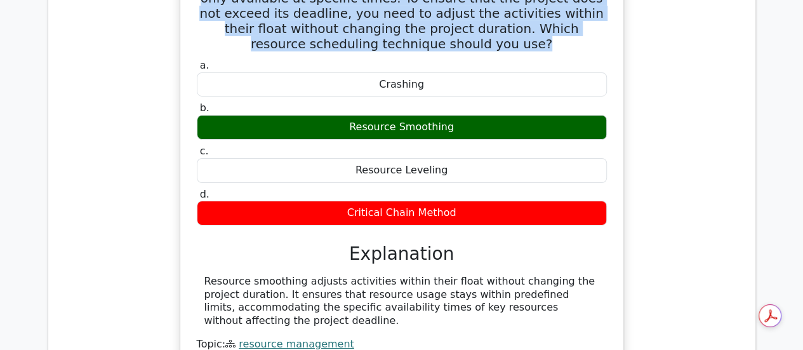
scroll to position [4603, 0]
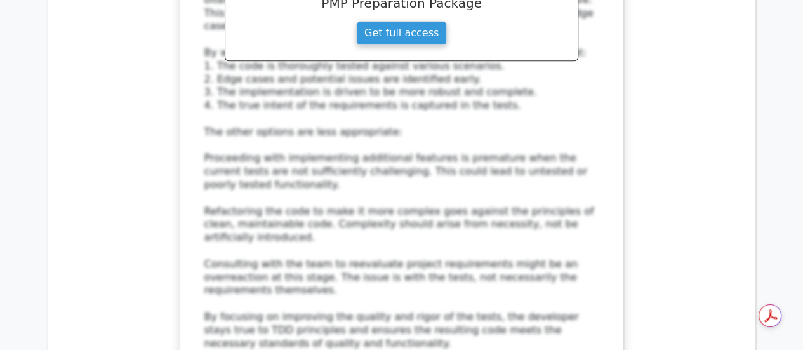
scroll to position [5448, 0]
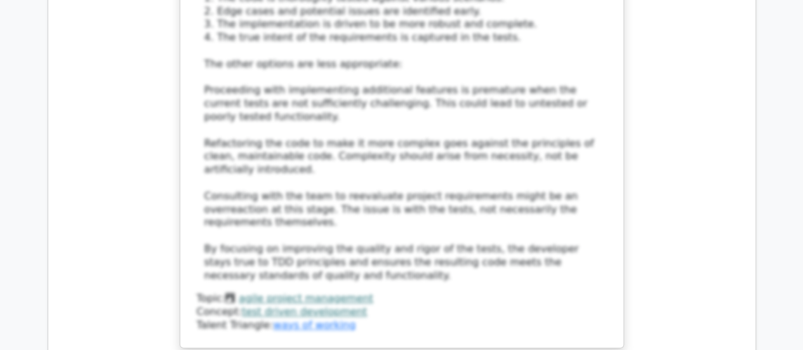
scroll to position [5473, 0]
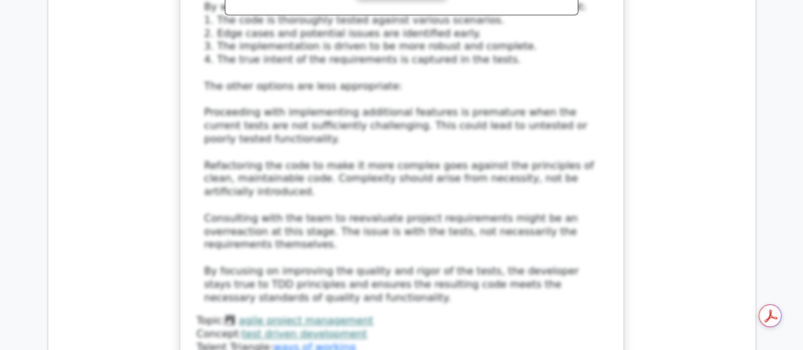
drag, startPoint x: 517, startPoint y: 230, endPoint x: 193, endPoint y: 138, distance: 336.6
copy h5 "A project team working on a new product launch is experiencing challenges with …"
drag, startPoint x: 499, startPoint y: 271, endPoint x: 312, endPoint y: 274, distance: 187.3
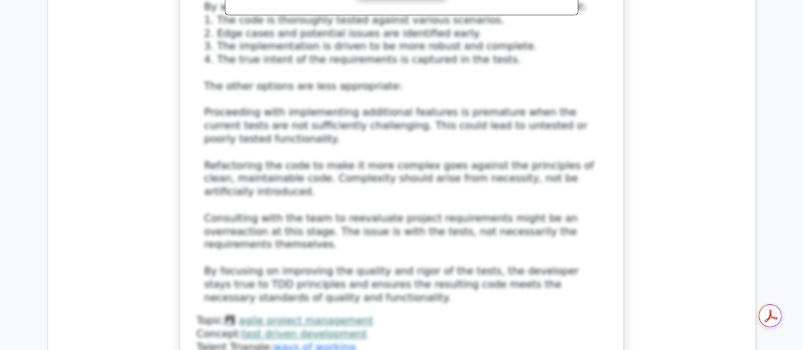
copy div "Develop a comprehensive team charter"
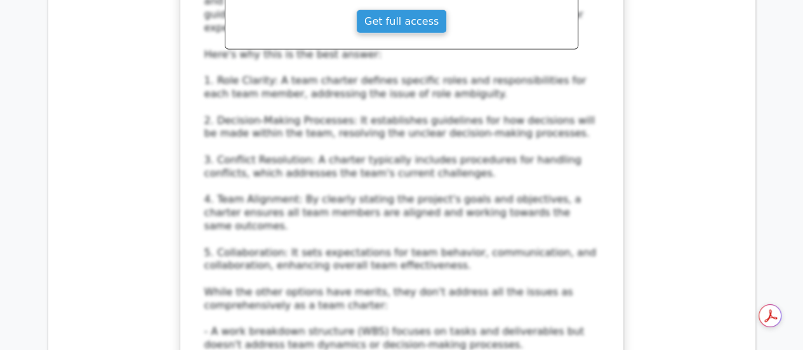
scroll to position [6479, 0]
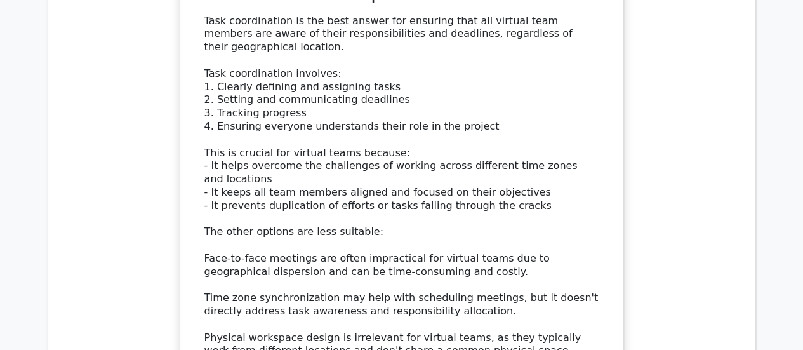
scroll to position [7306, 0]
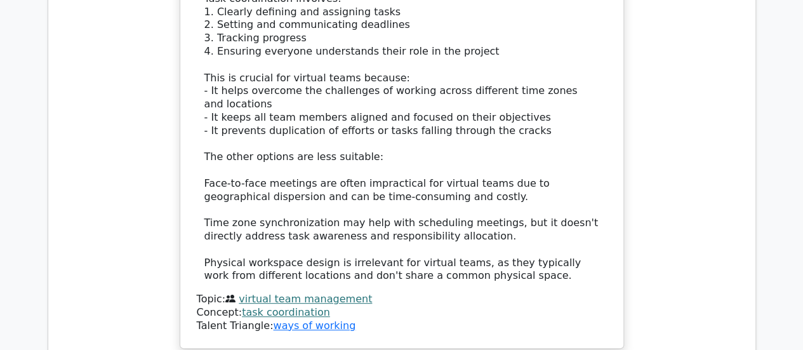
scroll to position [7393, 0]
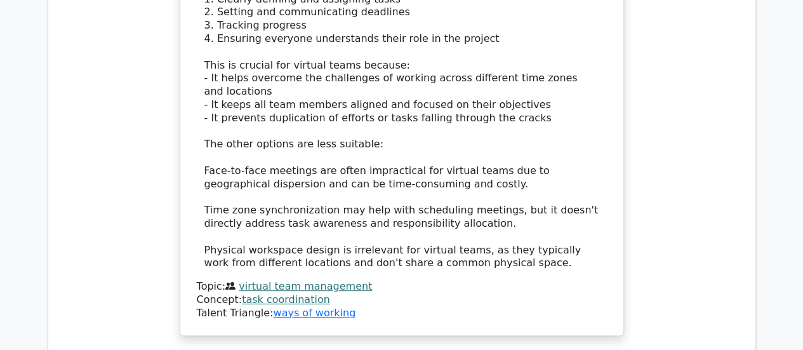
drag, startPoint x: 422, startPoint y: 93, endPoint x: 190, endPoint y: 27, distance: 240.2
copy h5 "While managing a large-scale construction project, you observe that several del…"
drag, startPoint x: 590, startPoint y: 135, endPoint x: 213, endPoint y: 133, distance: 377.1
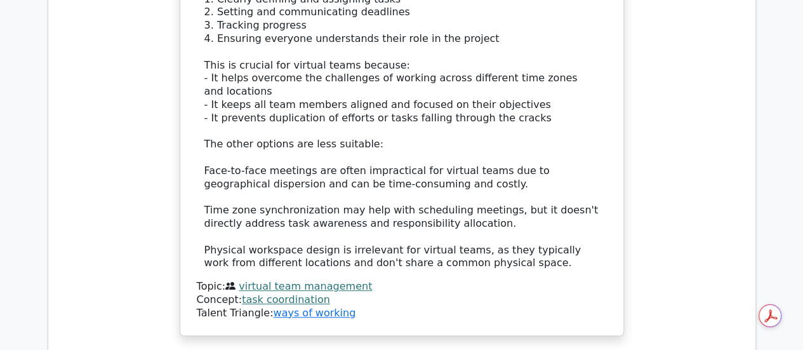
copy div "Include detailed acceptance criteria for each work package in the WBS Dictionar…"
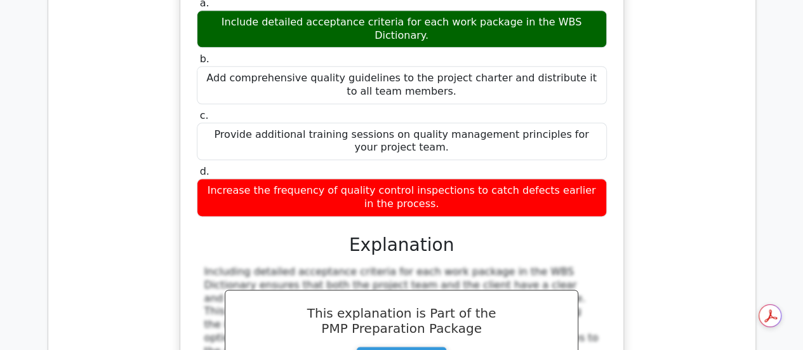
scroll to position [7914, 0]
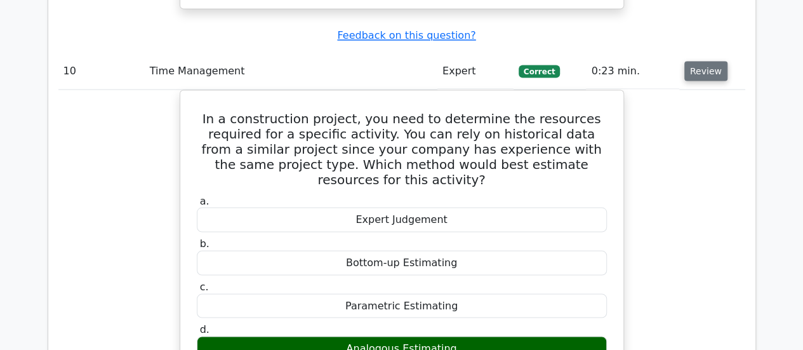
scroll to position [8390, 0]
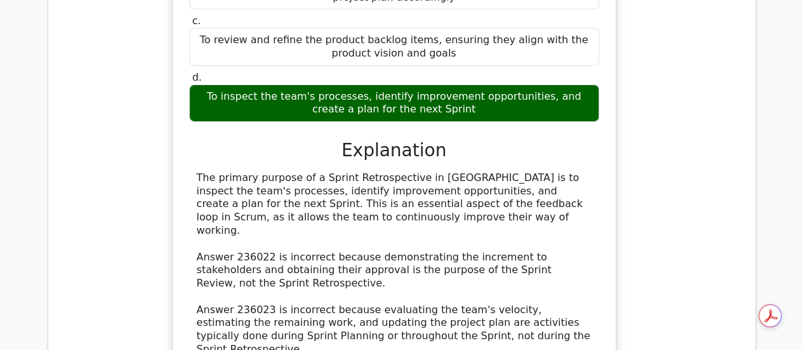
scroll to position [9269, 0]
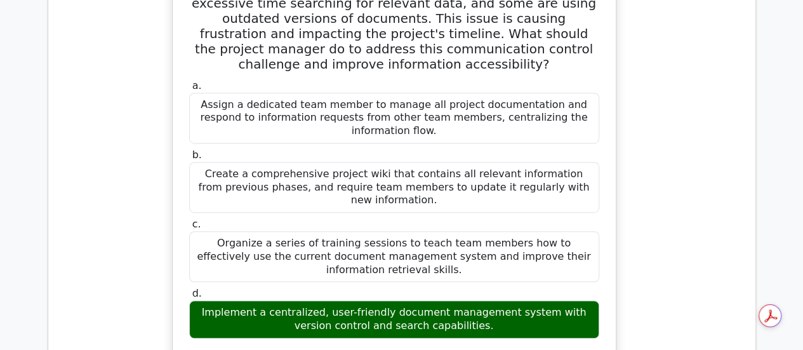
scroll to position [9925, 0]
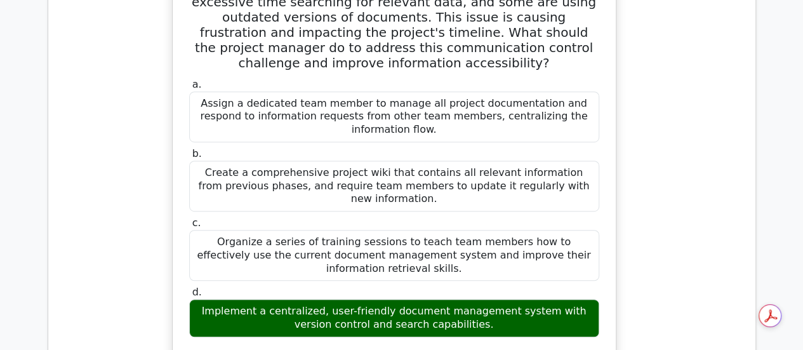
drag, startPoint x: 555, startPoint y: 133, endPoint x: 155, endPoint y: 109, distance: 400.7
copy h5 "When should the project manager ensure that the objectives detailed in the Proj…"
drag, startPoint x: 453, startPoint y: 254, endPoint x: 321, endPoint y: 253, distance: 132.7
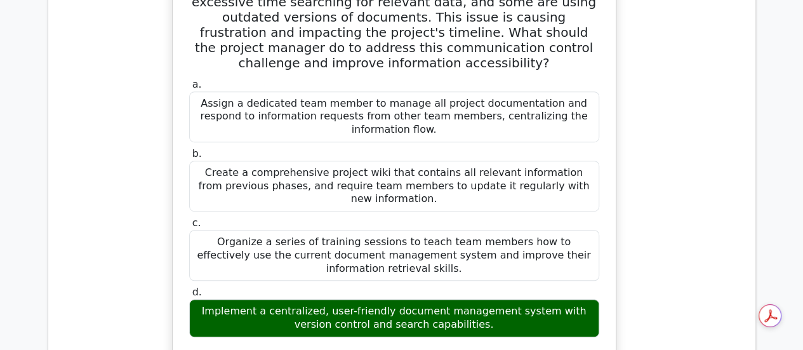
copy div "During project planning"
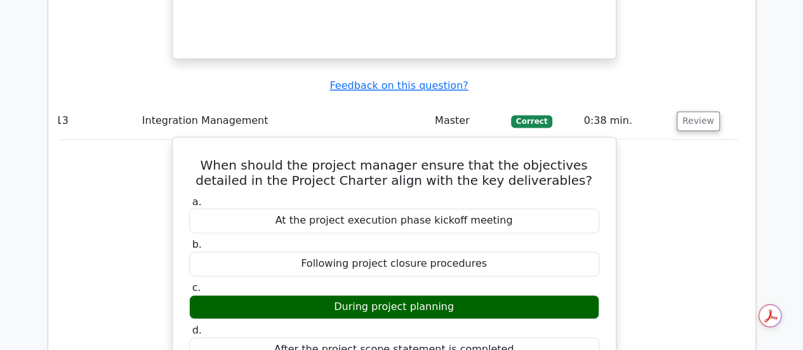
scroll to position [10452, 0]
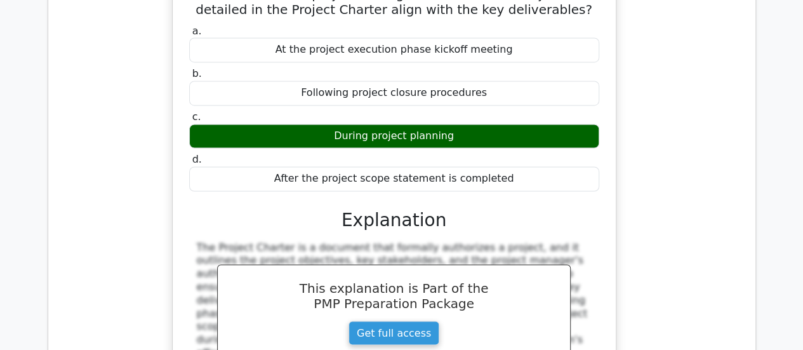
scroll to position [10620, 0]
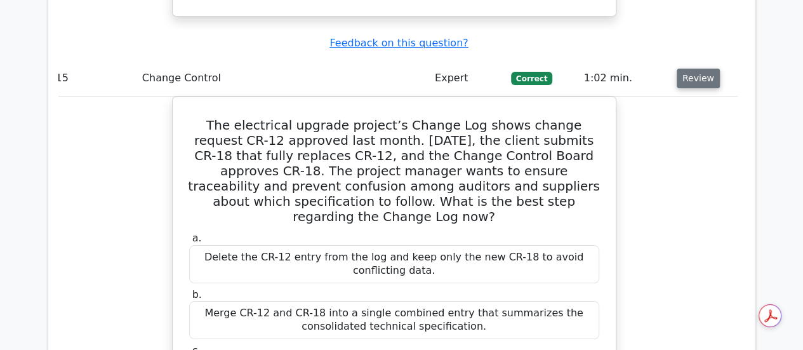
scroll to position [11970, 0]
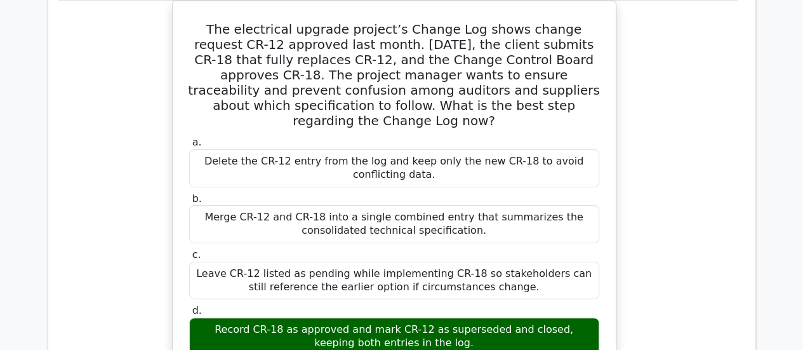
scroll to position [12079, 0]
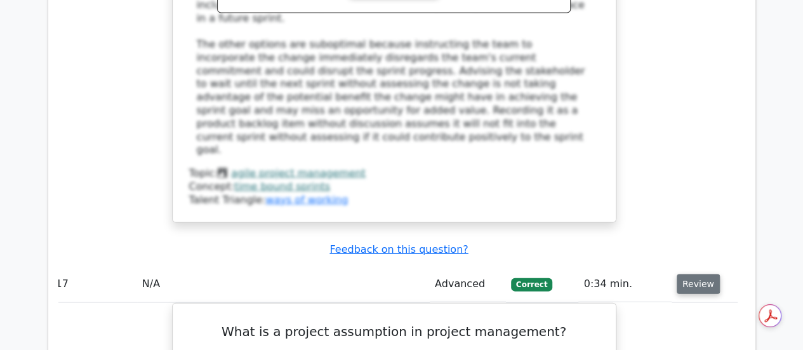
scroll to position [13272, 0]
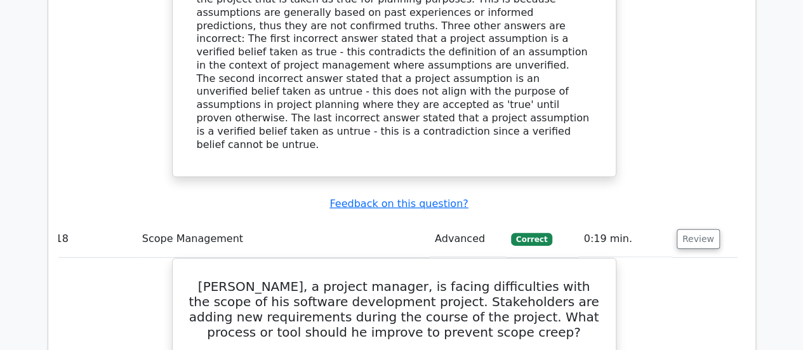
scroll to position [13907, 0]
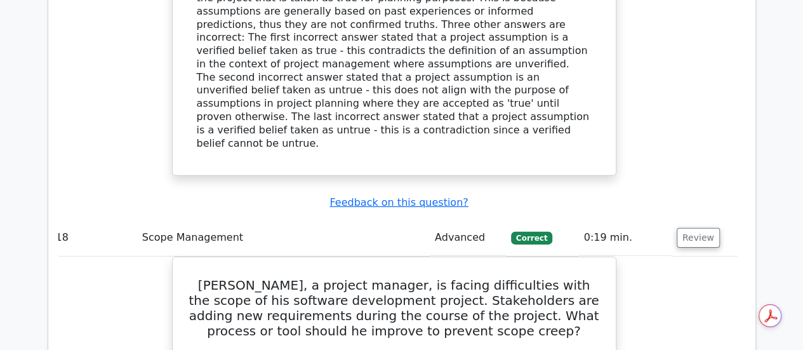
drag, startPoint x: 479, startPoint y: 81, endPoint x: 197, endPoint y: 69, distance: 282.1
copy h5 "_____ is a statistical method used in Quality Control to monitor and control pr…"
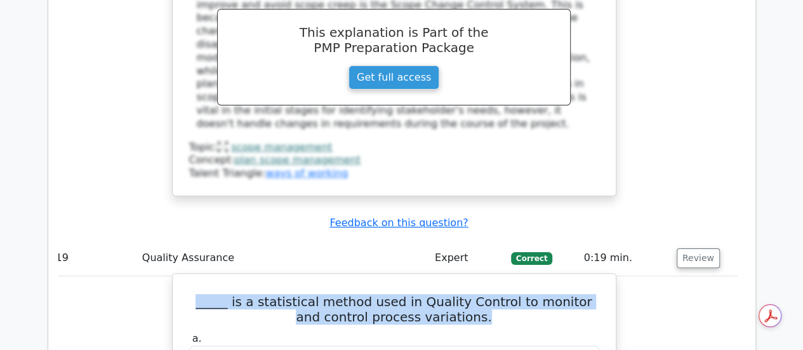
scroll to position [14491, 0]
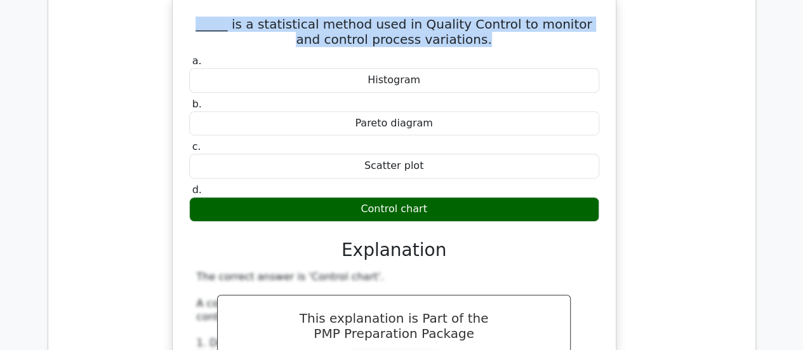
scroll to position [14764, 0]
